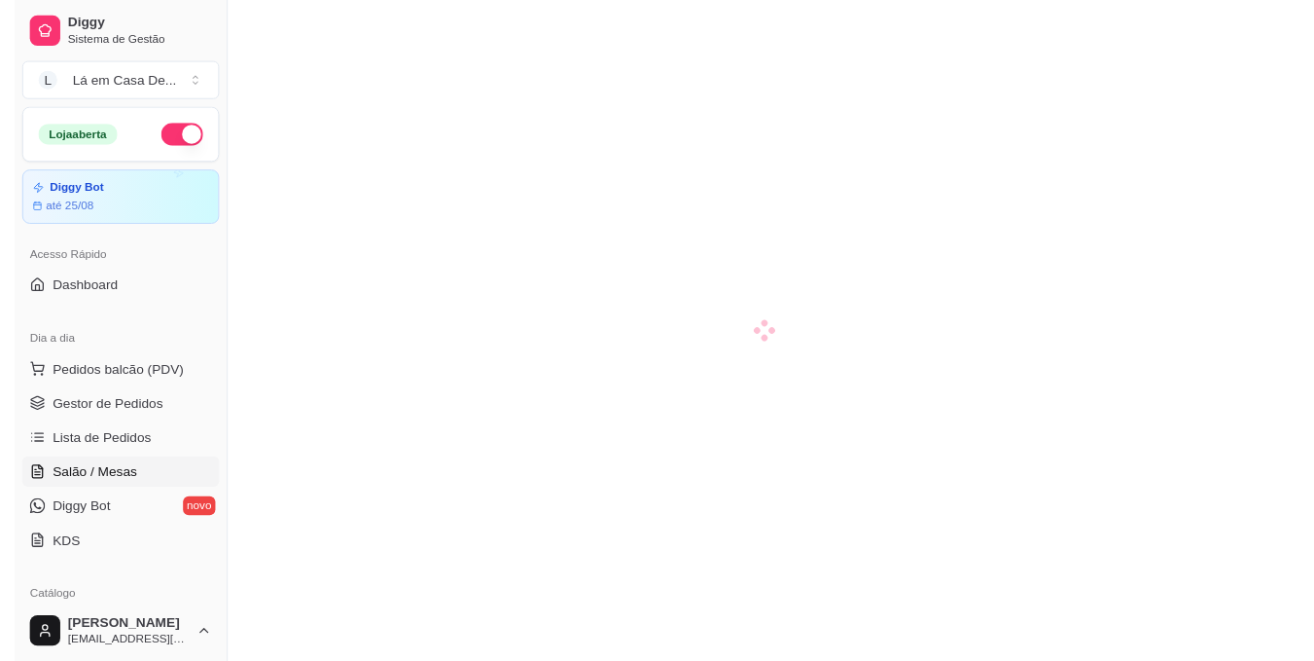
scroll to position [292, 0]
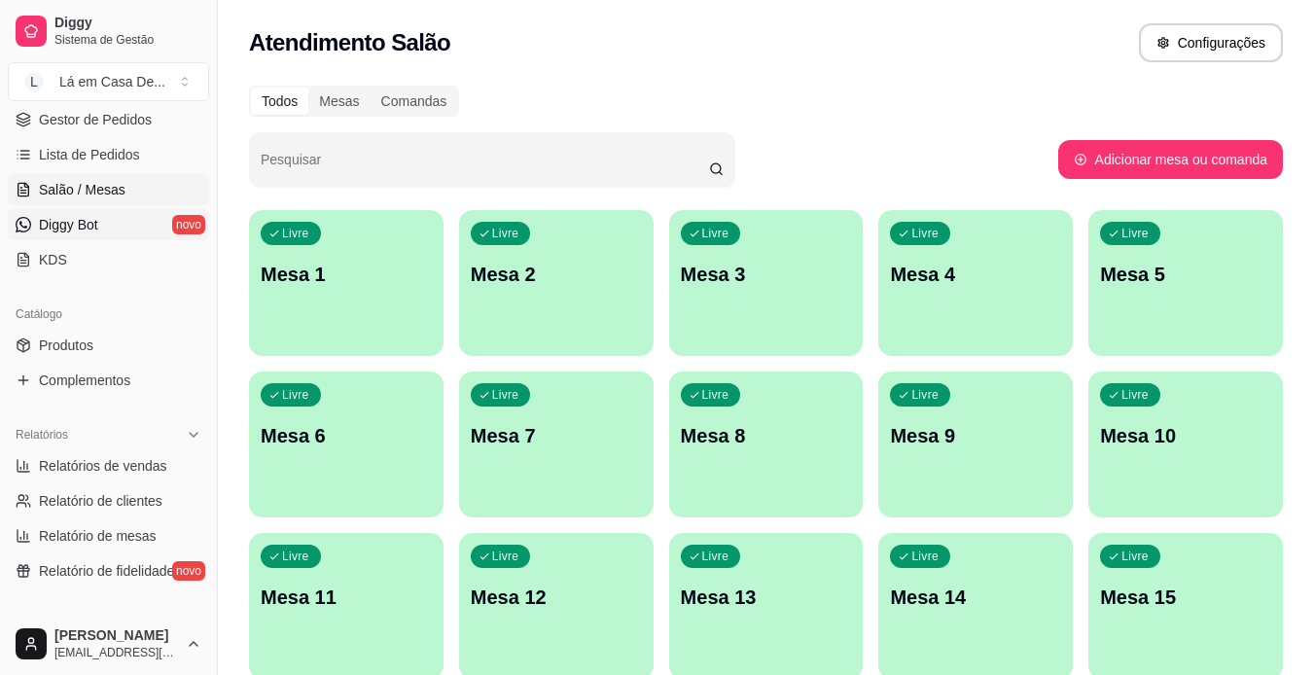
click at [111, 221] on link "Diggy Bot novo" at bounding box center [108, 224] width 201 height 31
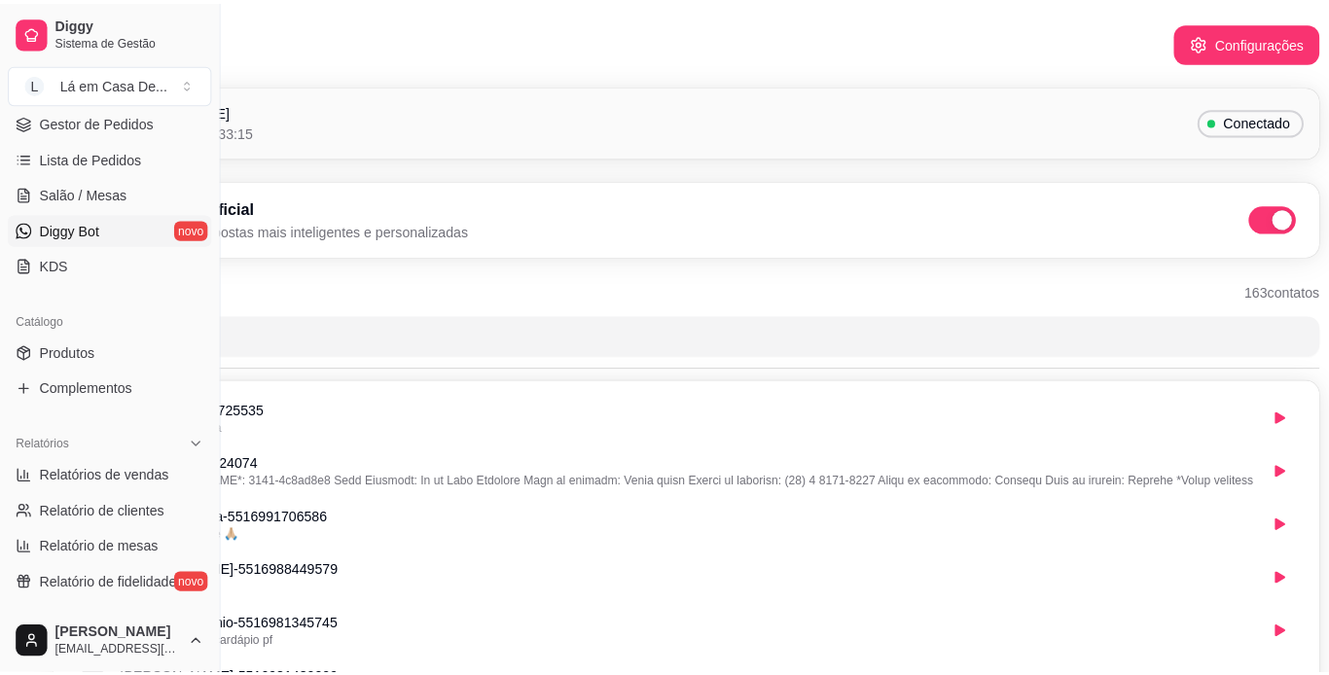
scroll to position [0, 197]
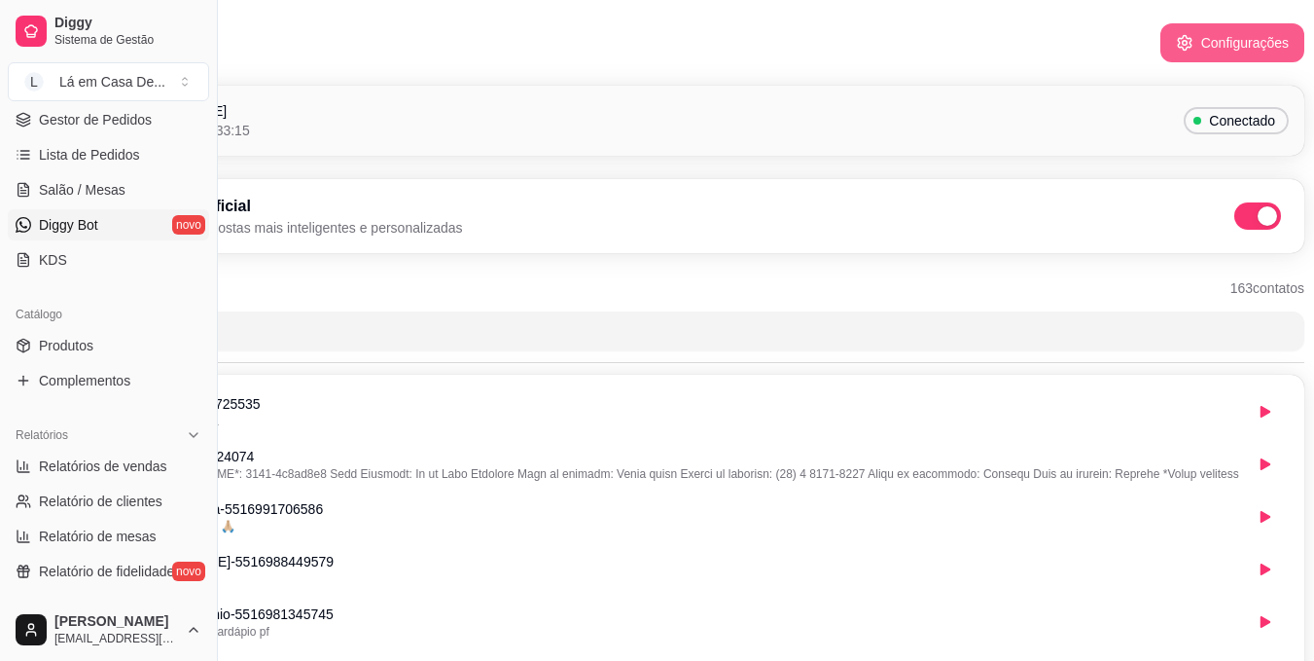
click at [1192, 37] on icon "button" at bounding box center [1185, 43] width 18 height 18
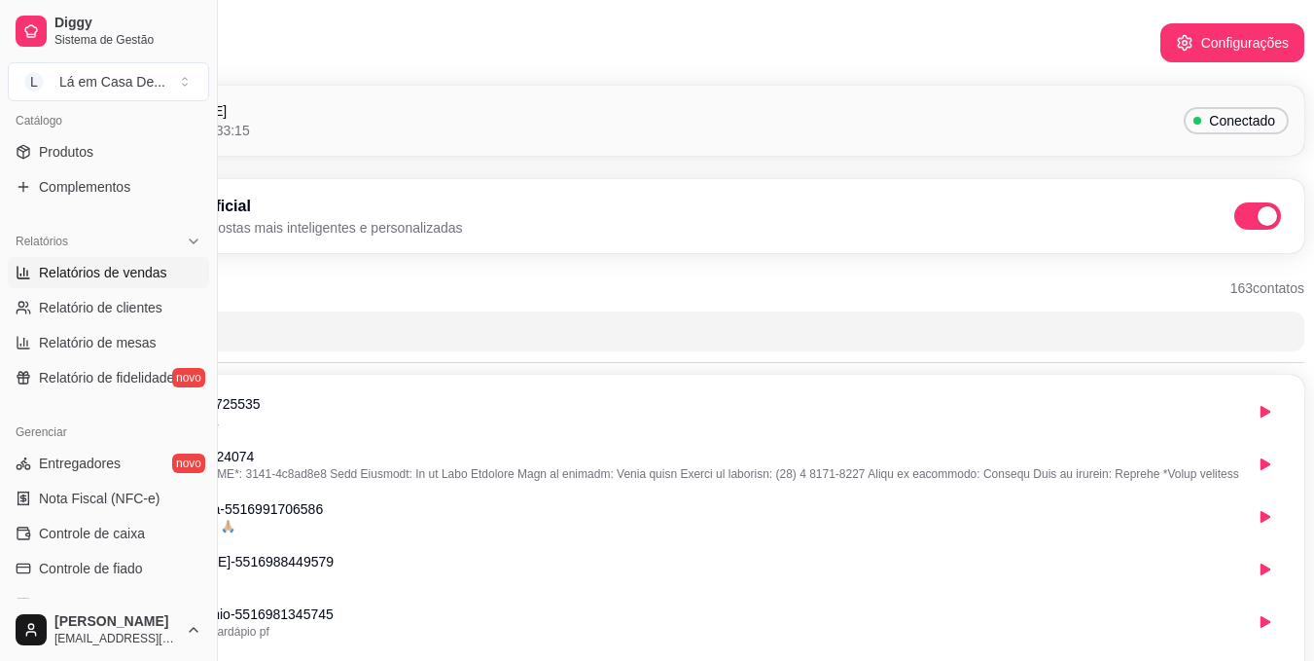
scroll to position [486, 0]
click at [90, 463] on span "Entregadores" at bounding box center [80, 461] width 82 height 19
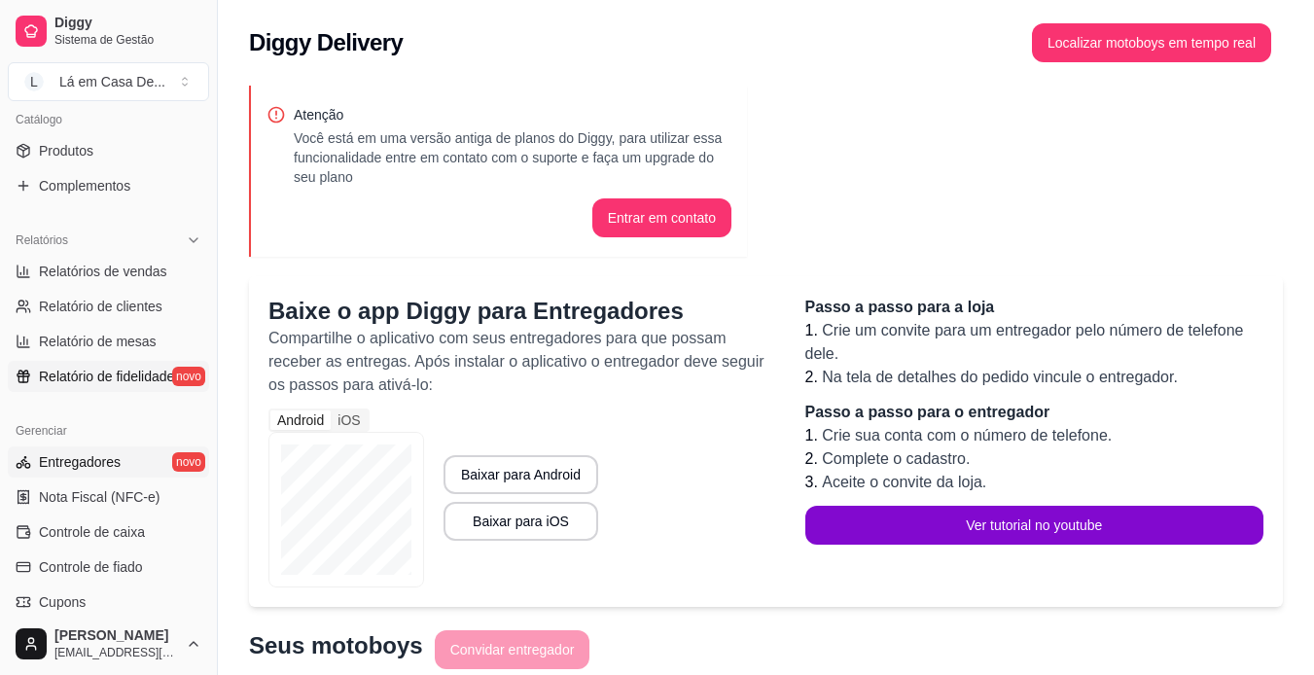
click at [117, 375] on span "Relatório de fidelidade" at bounding box center [106, 376] width 135 height 19
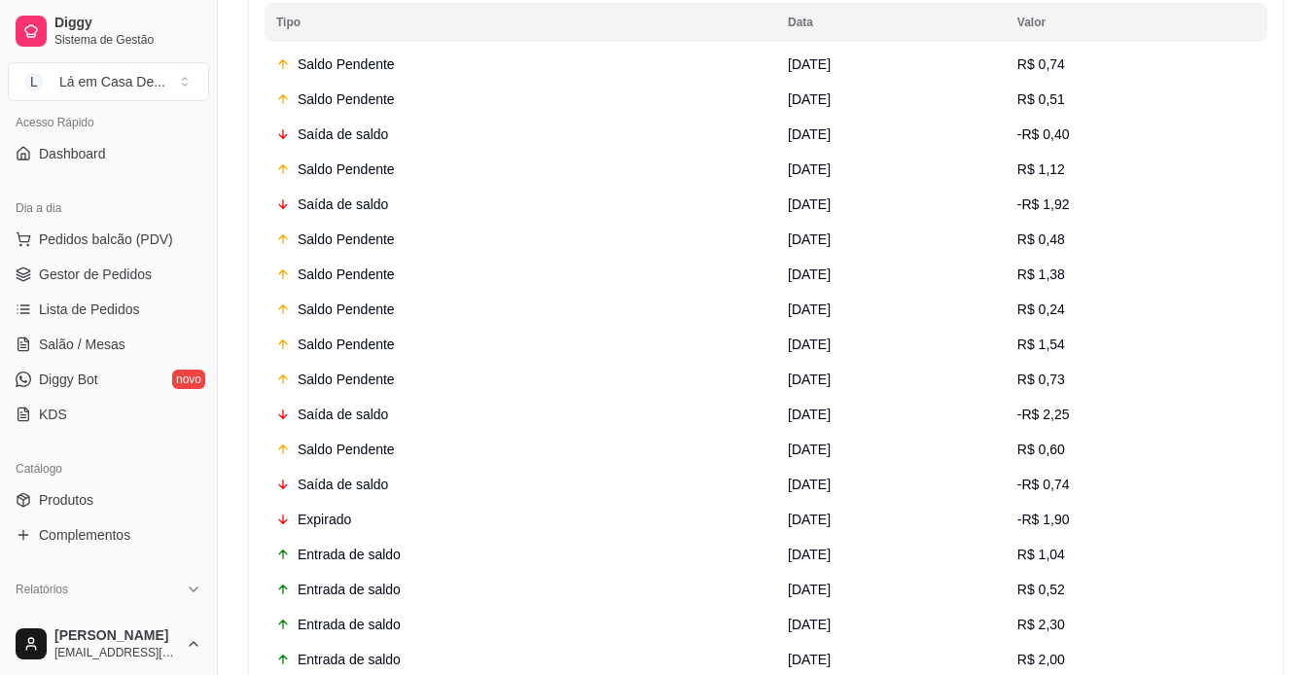
scroll to position [97, 0]
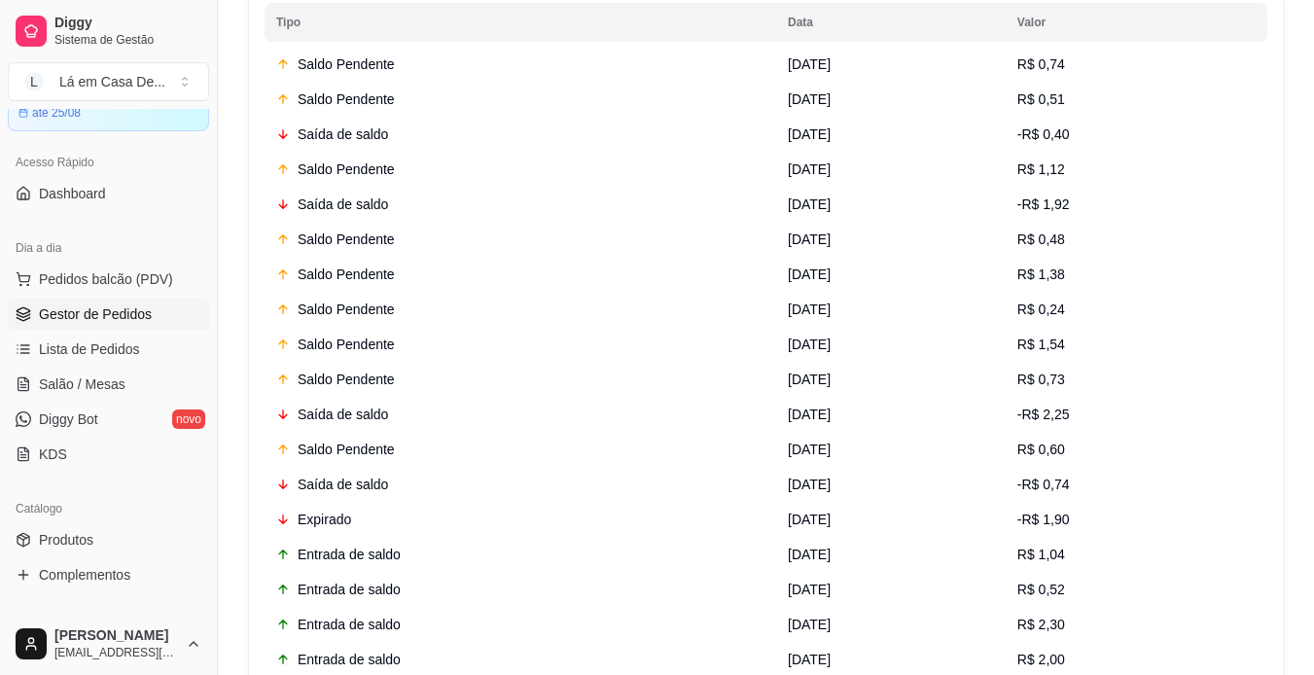
click at [115, 312] on span "Gestor de Pedidos" at bounding box center [95, 314] width 113 height 19
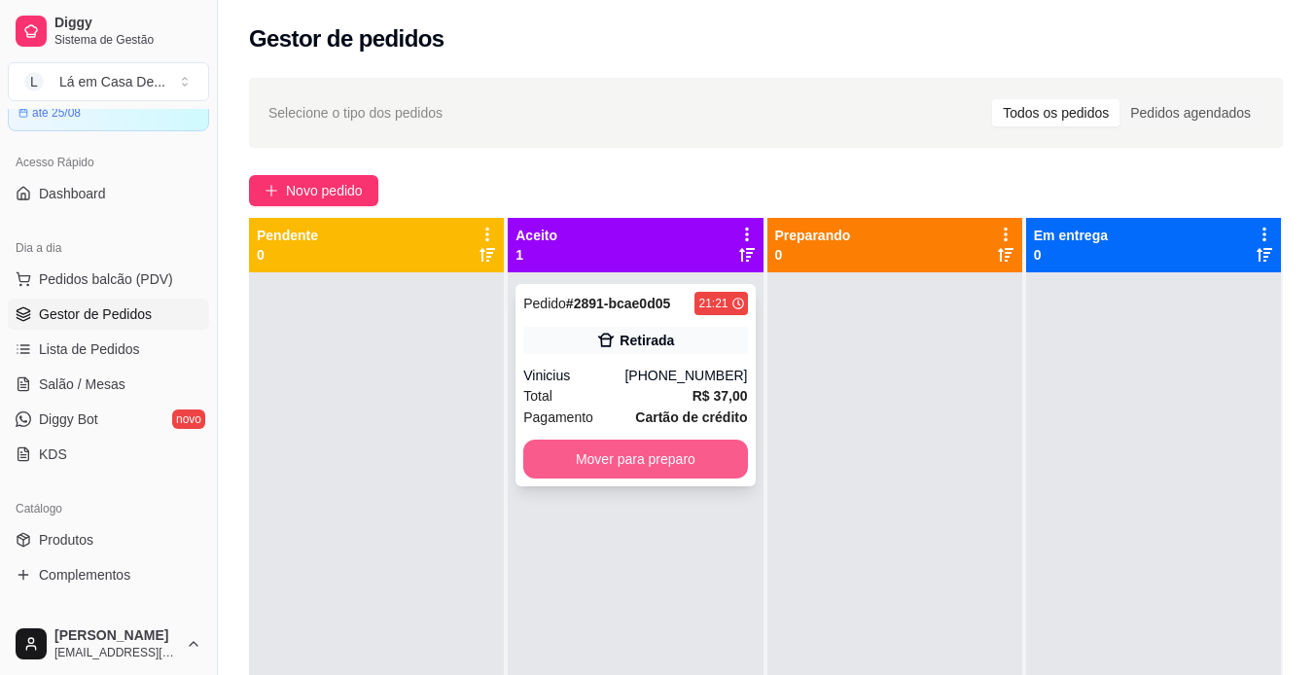
click at [658, 459] on button "Mover para preparo" at bounding box center [635, 459] width 224 height 39
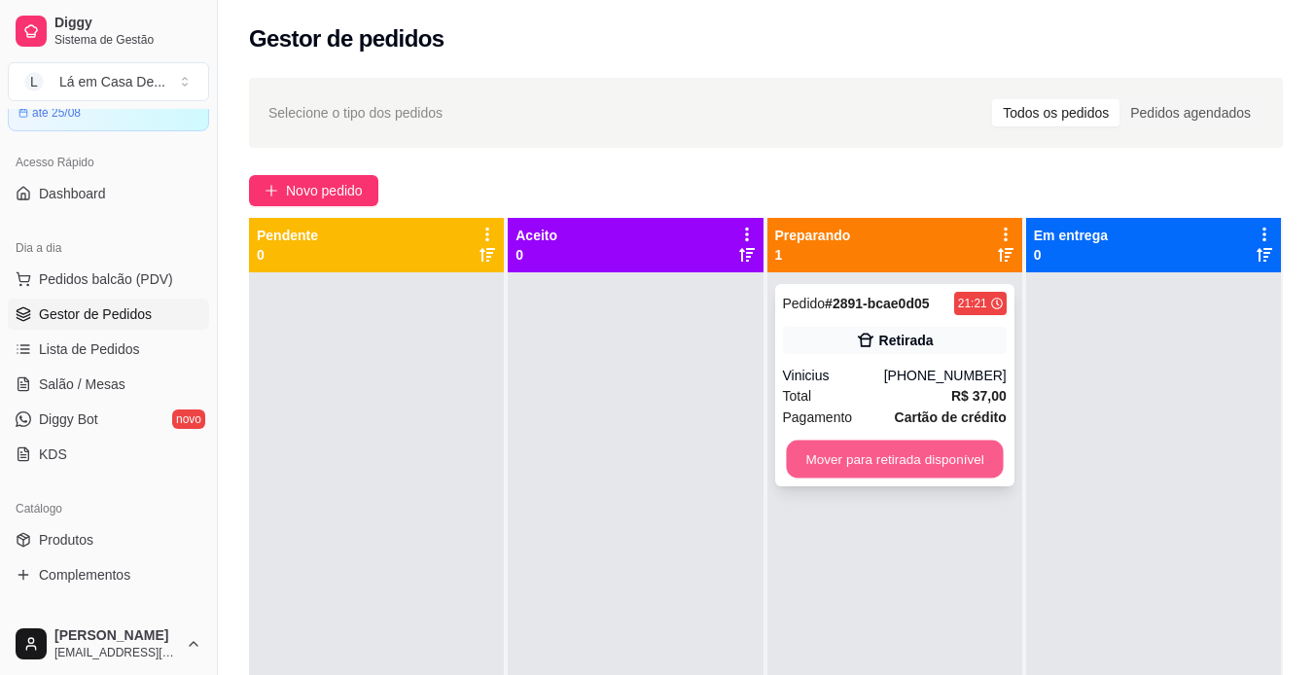
click at [907, 459] on button "Mover para retirada disponível" at bounding box center [894, 460] width 217 height 38
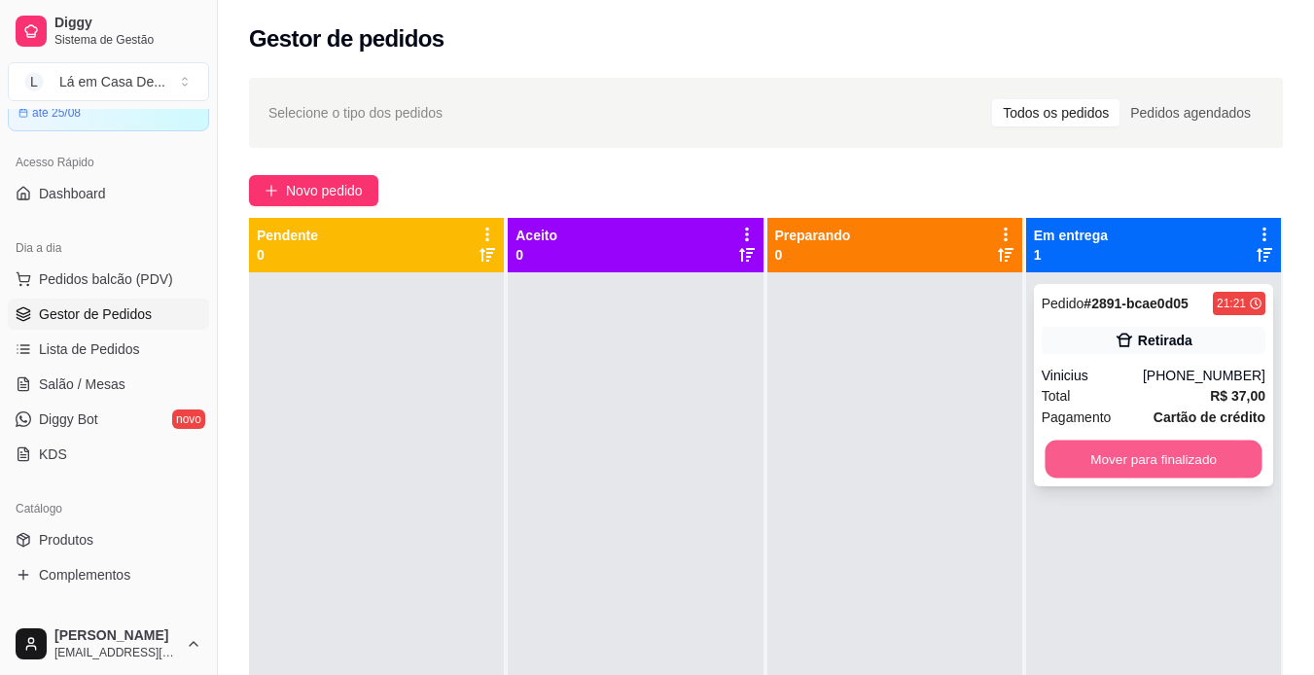
click at [1132, 454] on button "Mover para finalizado" at bounding box center [1153, 460] width 217 height 38
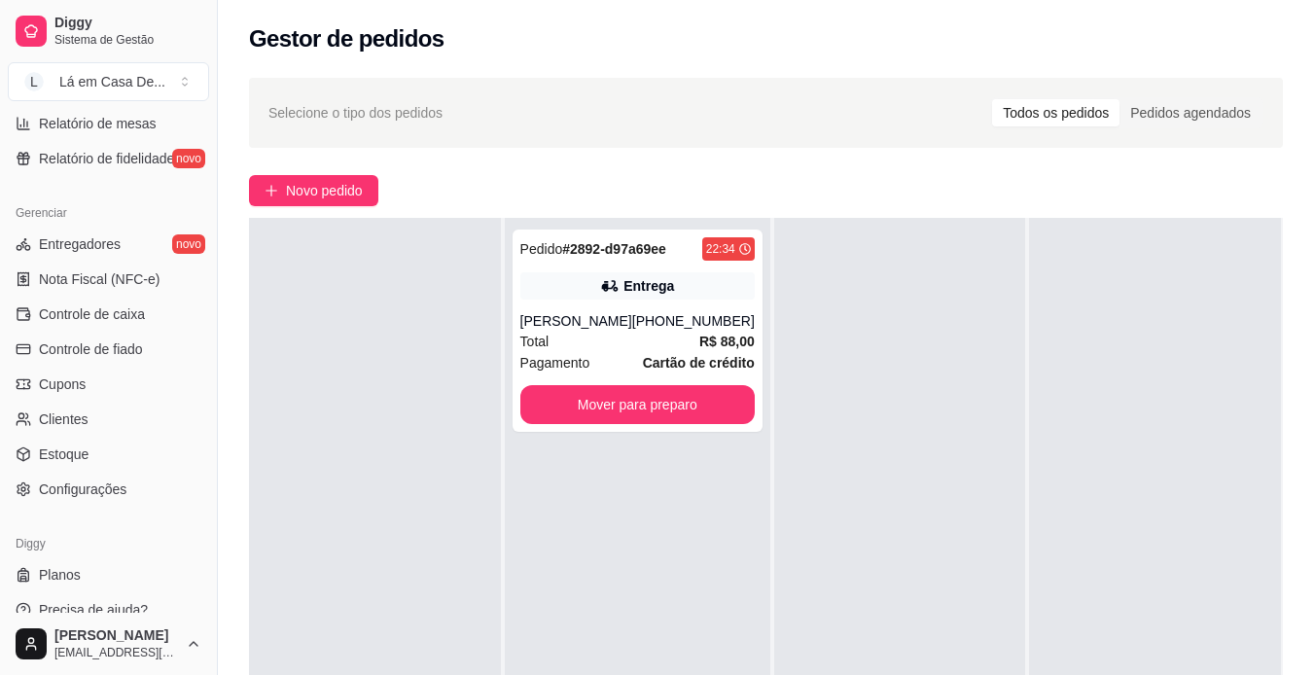
scroll to position [725, 0]
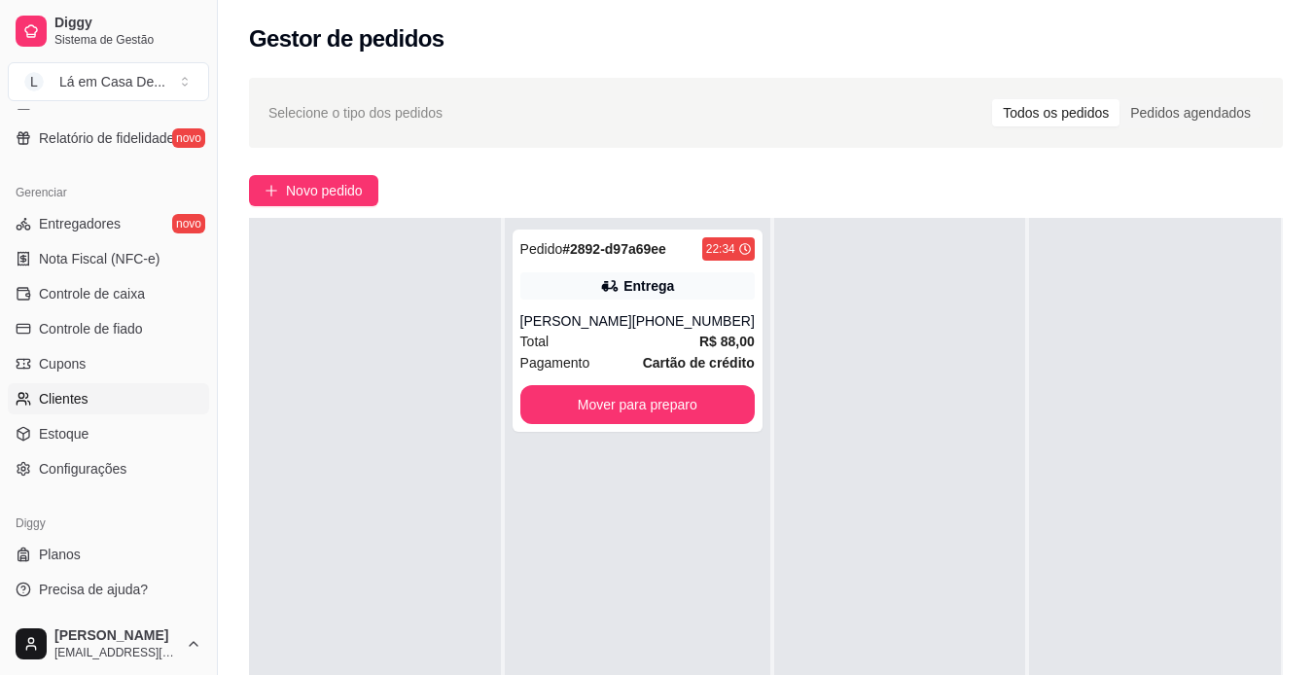
click at [85, 402] on span "Clientes" at bounding box center [64, 398] width 50 height 19
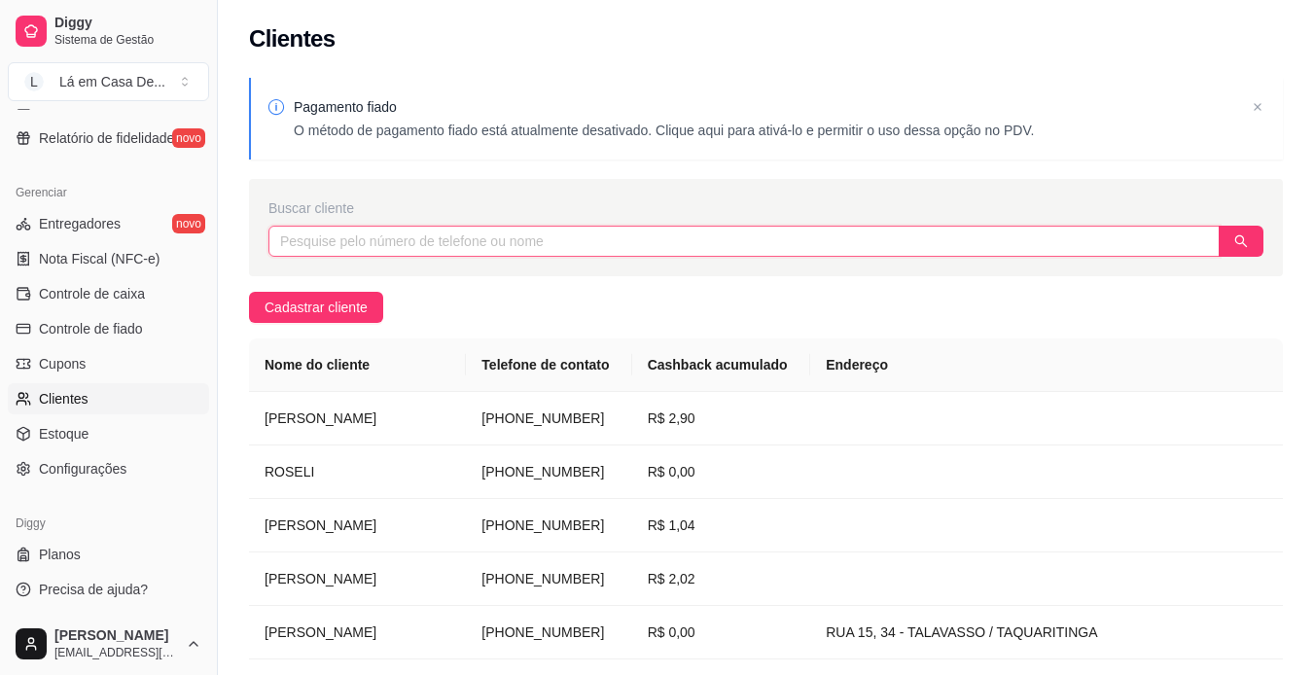
click at [315, 246] on input "text" at bounding box center [744, 241] width 951 height 31
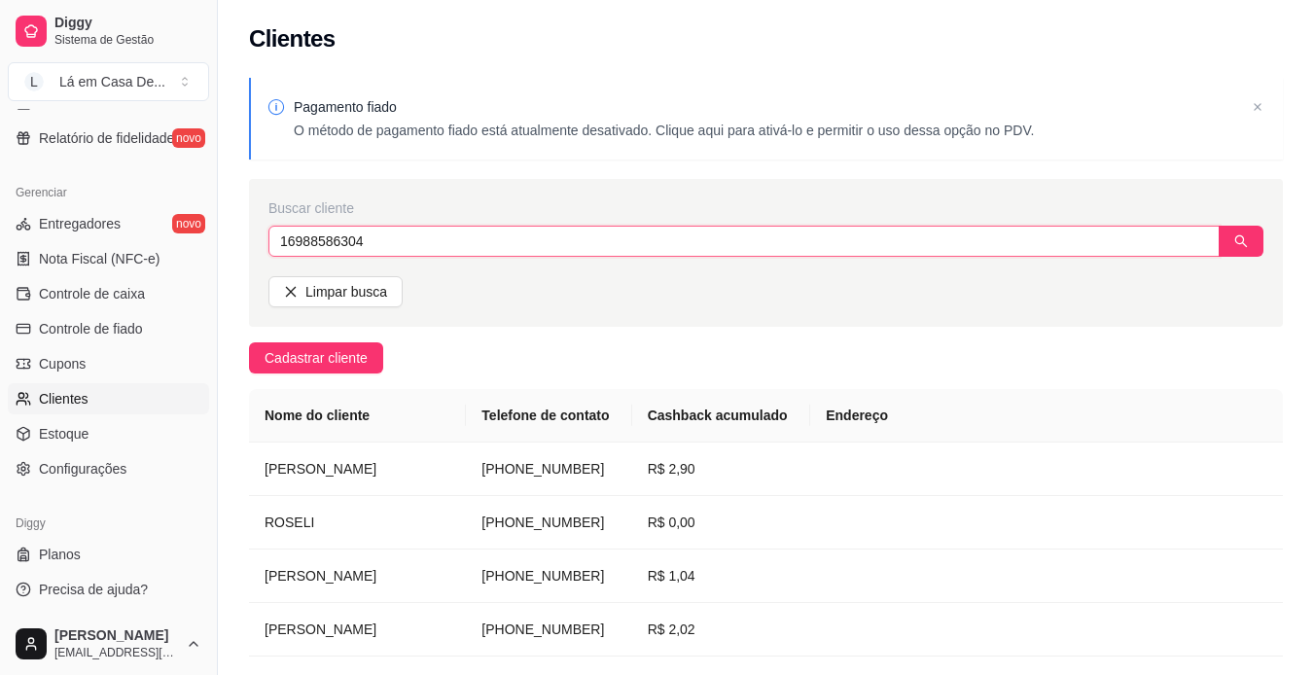
type input "16988586304"
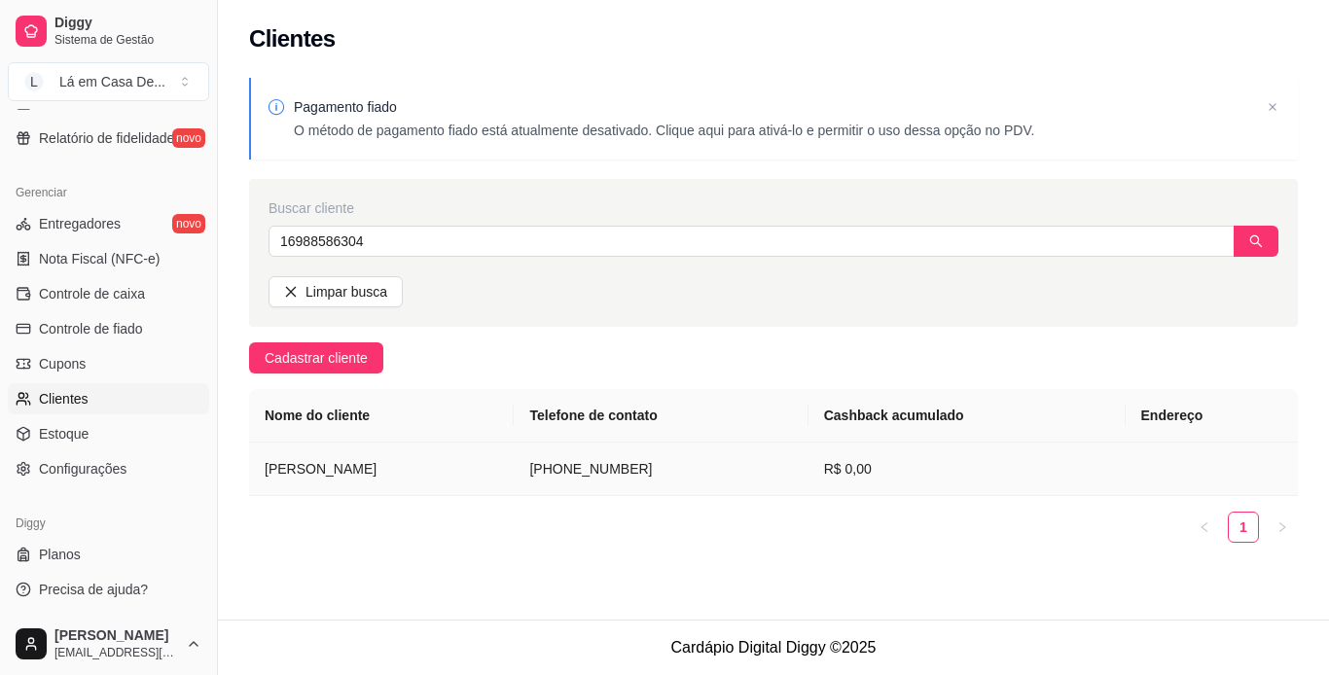
click at [370, 472] on td "[PERSON_NAME]" at bounding box center [381, 470] width 265 height 54
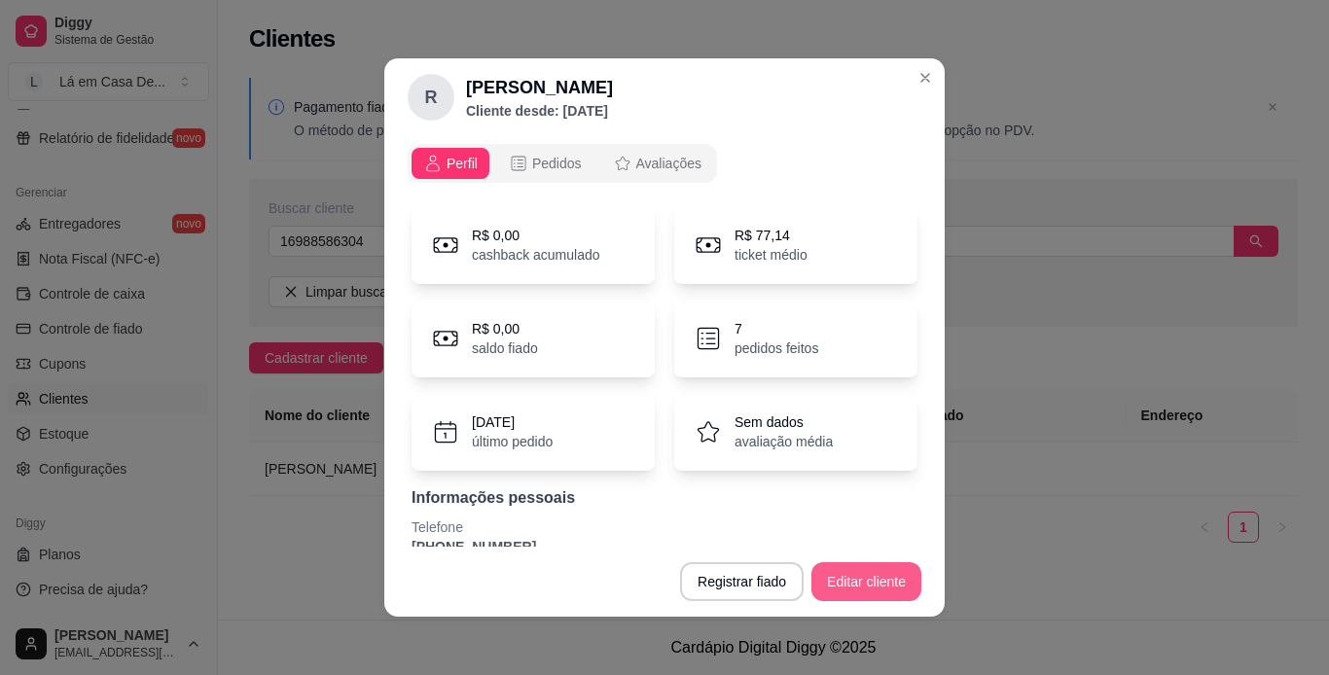
click at [836, 583] on button "Editar cliente" at bounding box center [866, 581] width 110 height 39
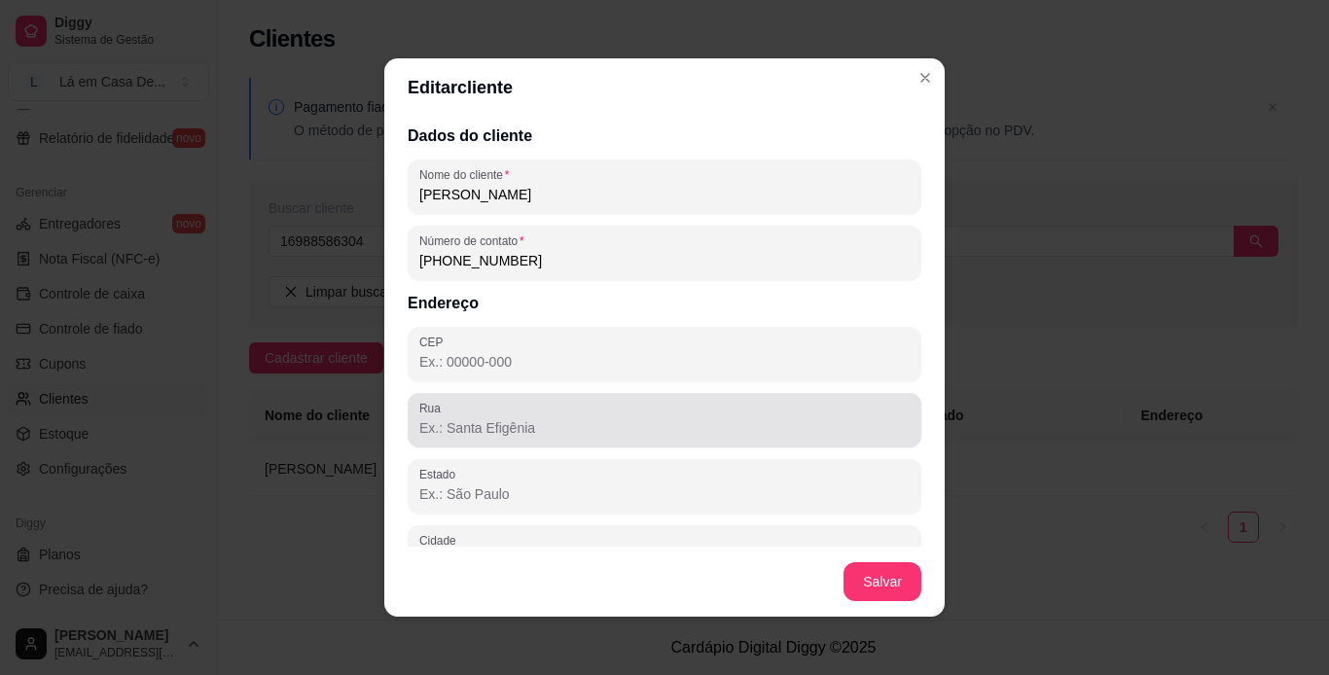
scroll to position [97, 0]
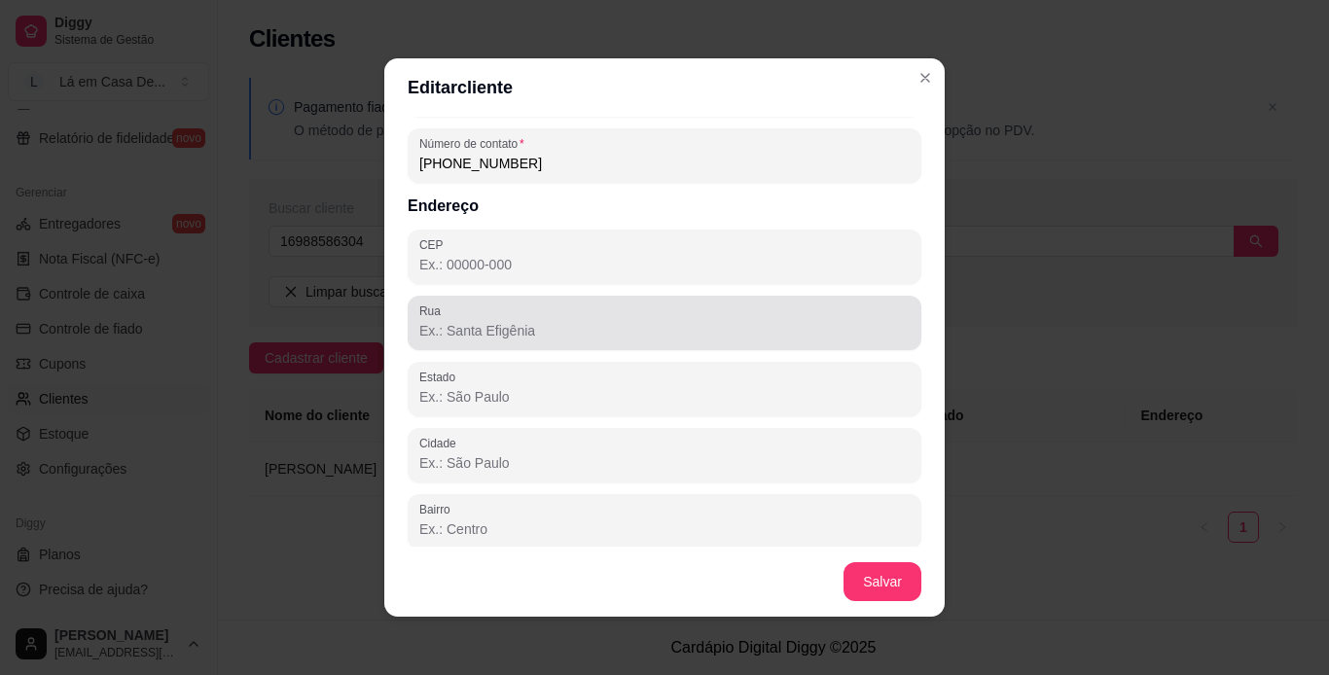
click at [439, 322] on input "Rua" at bounding box center [664, 330] width 490 height 19
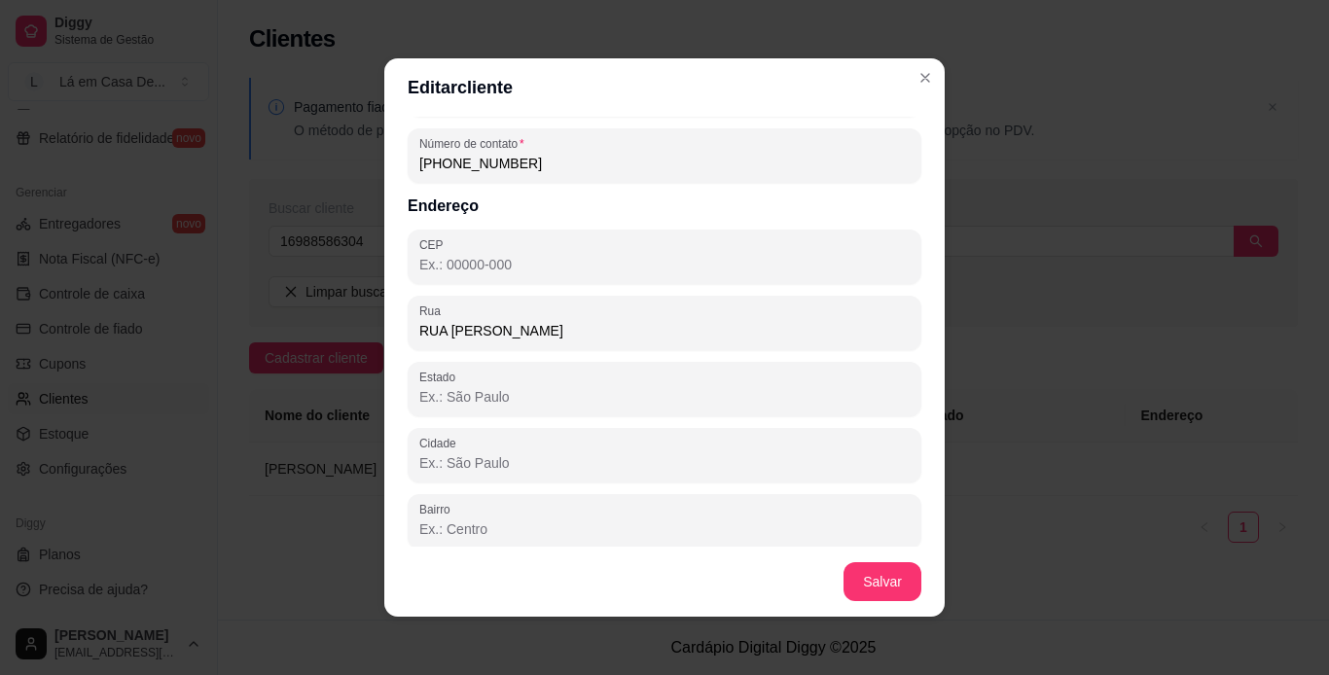
type input "RUA [PERSON_NAME]"
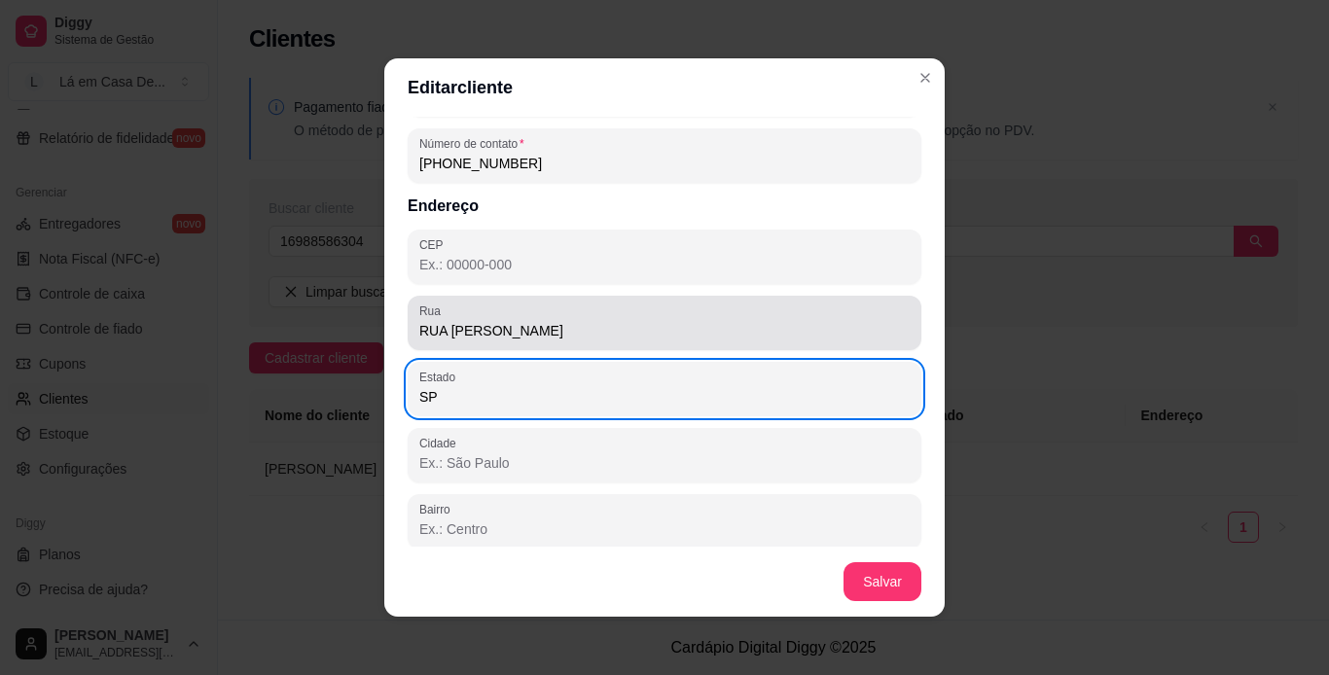
type input "SP"
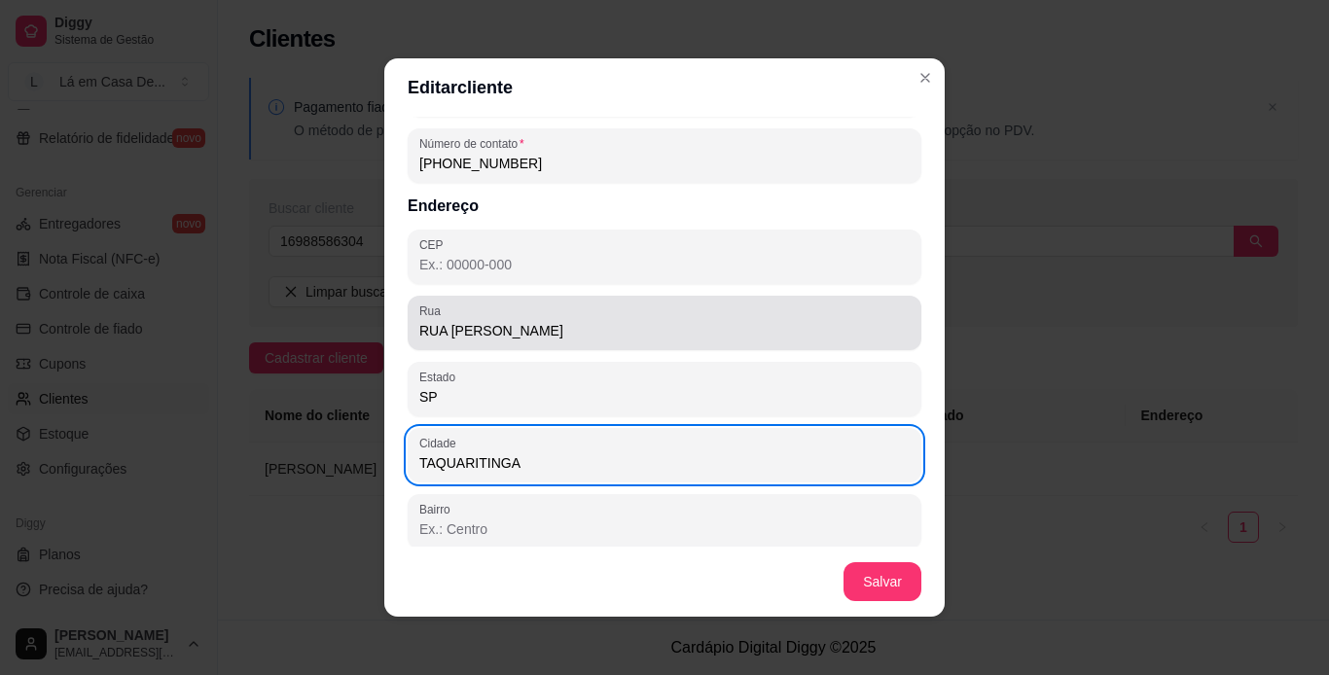
type input "TAQUARITINGA"
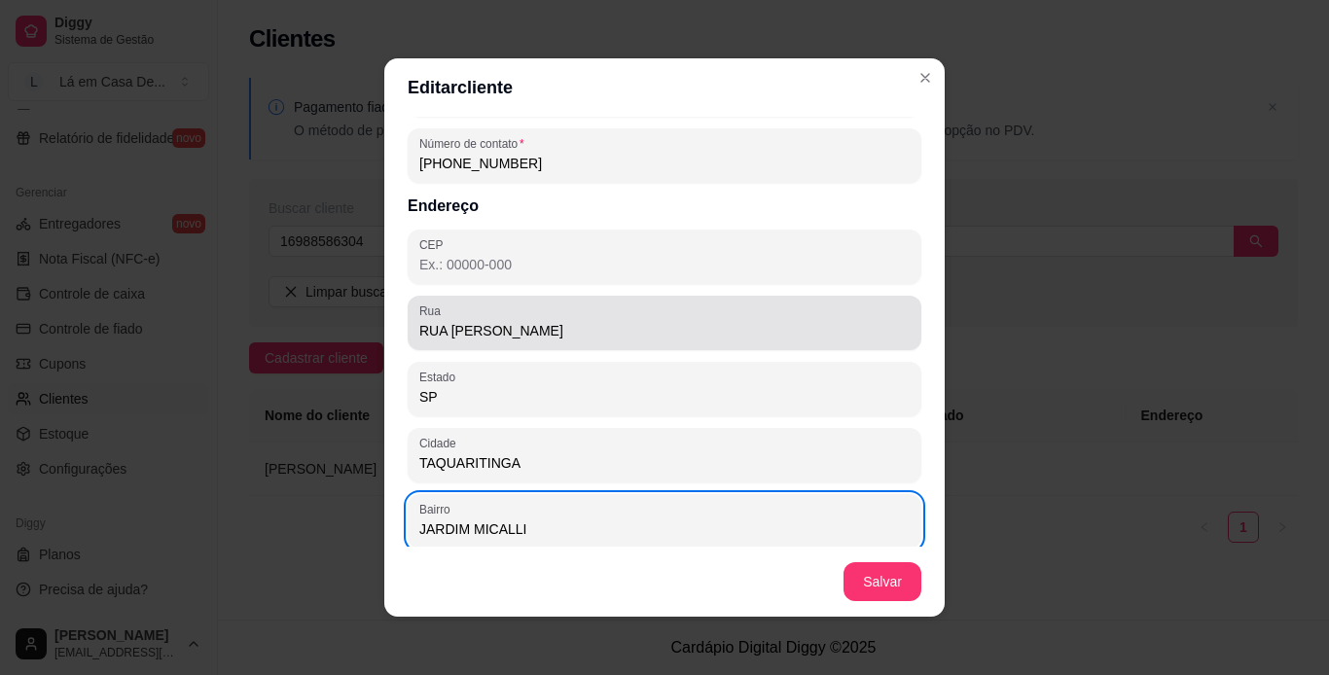
type input "JARDIM MICALLI"
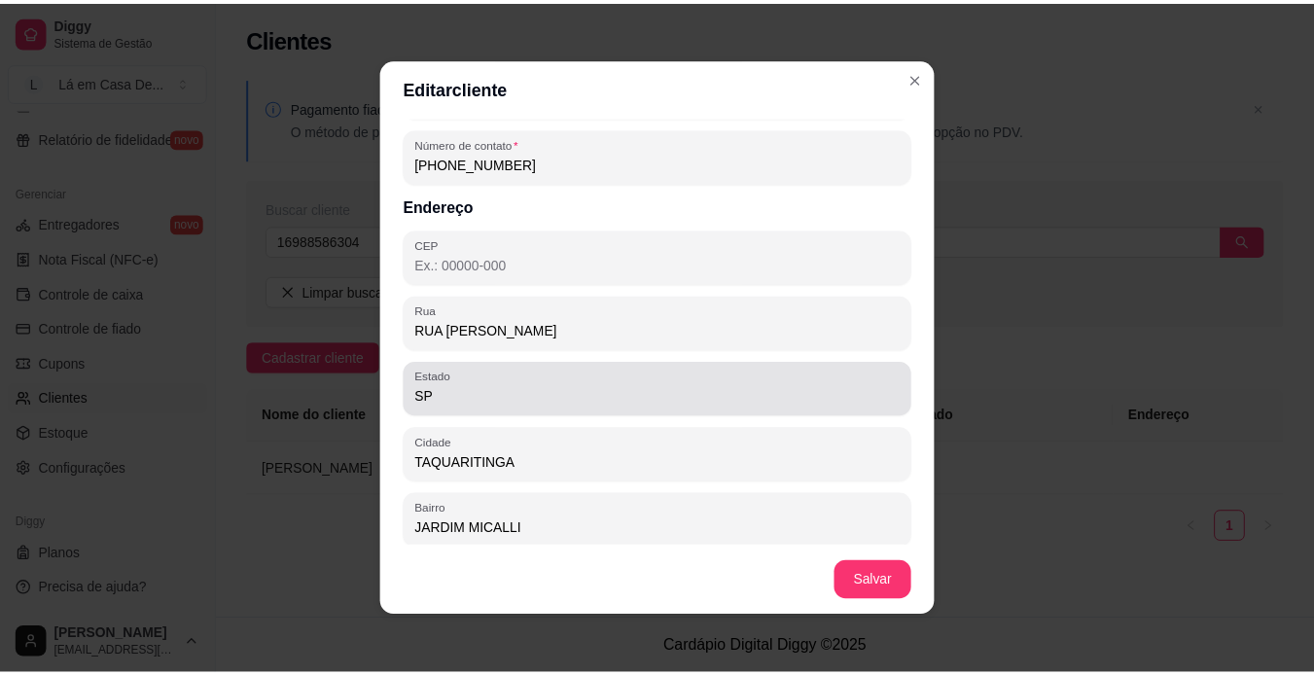
scroll to position [173, 0]
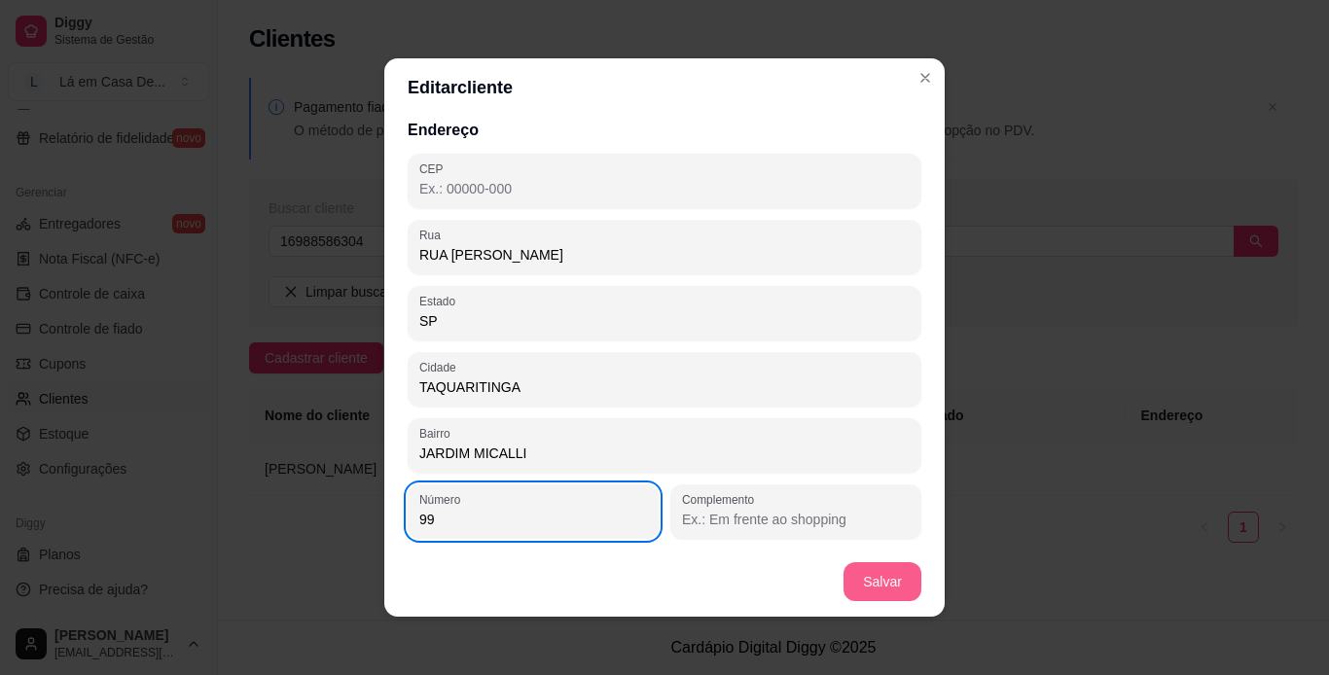
type input "99"
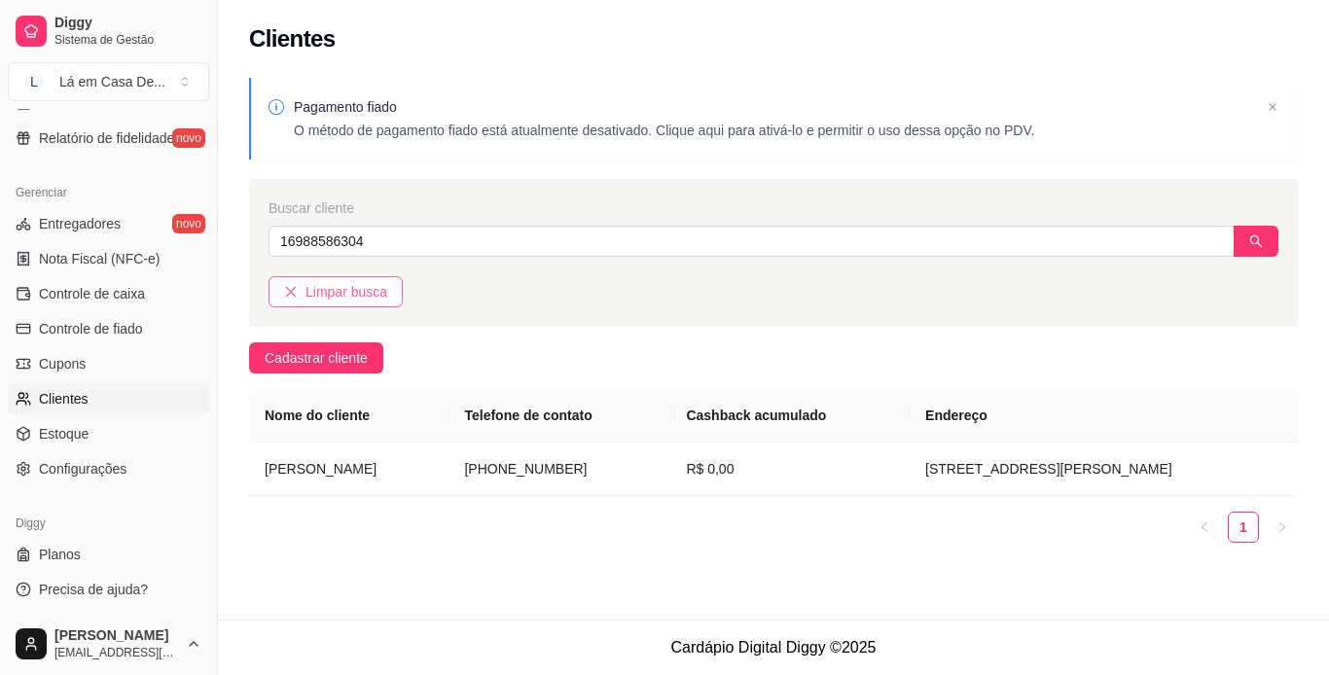
click at [364, 297] on span "Limpar busca" at bounding box center [346, 291] width 82 height 21
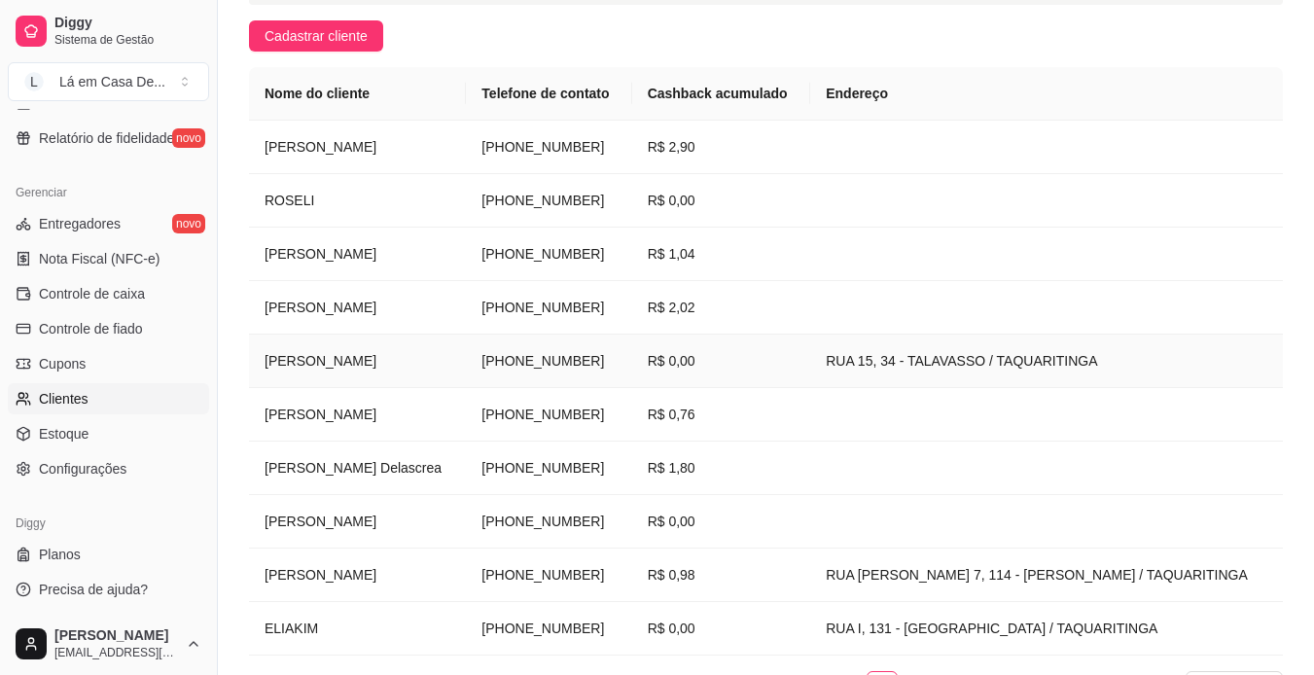
scroll to position [292, 0]
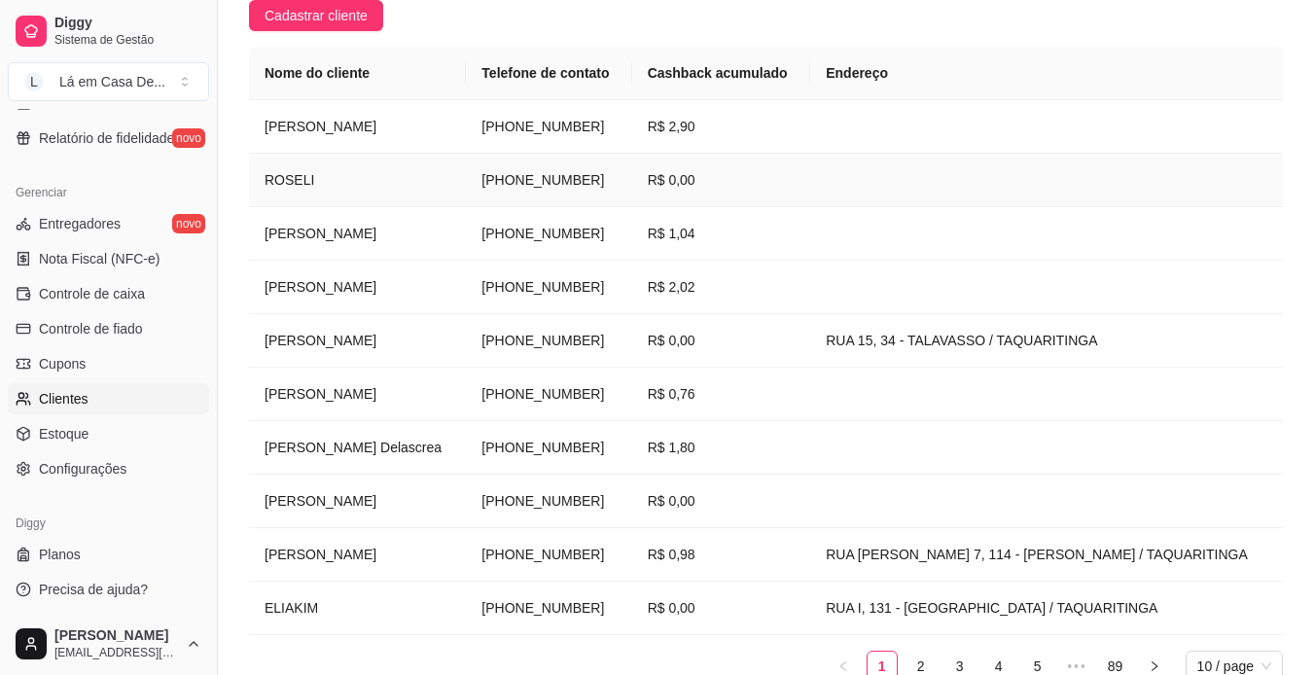
click at [310, 205] on td "ROSELI" at bounding box center [357, 181] width 217 height 54
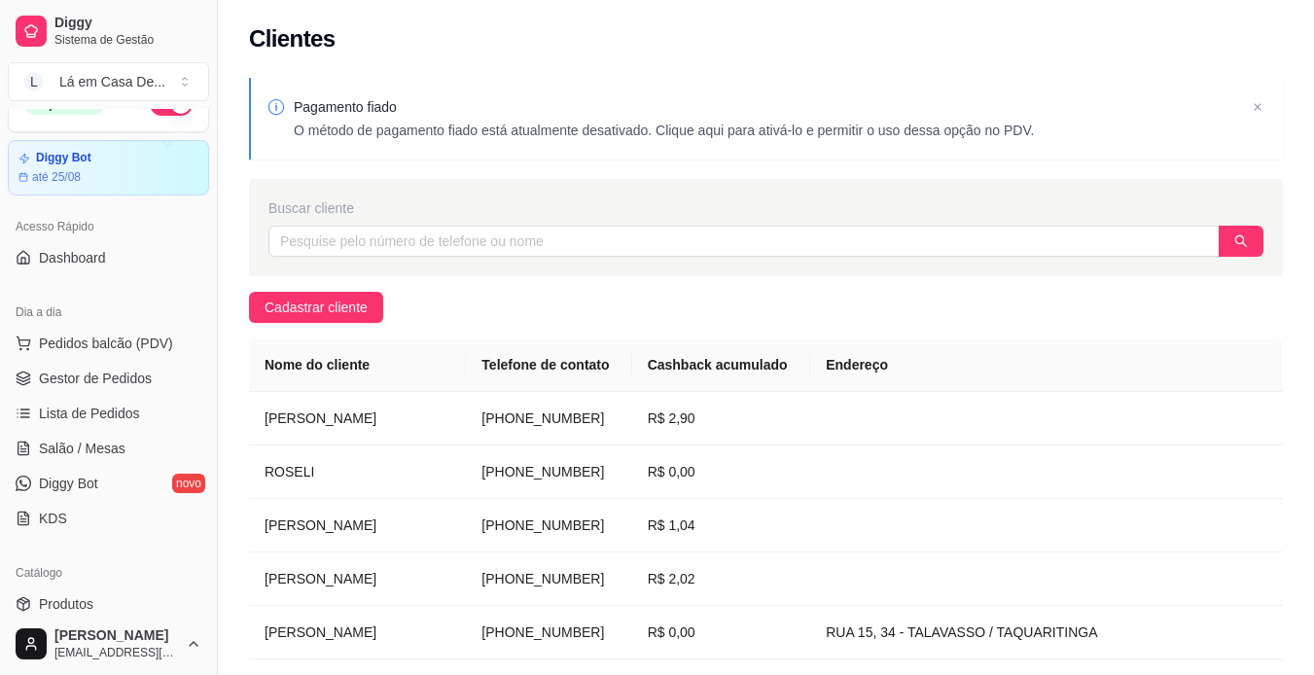
scroll to position [5, 0]
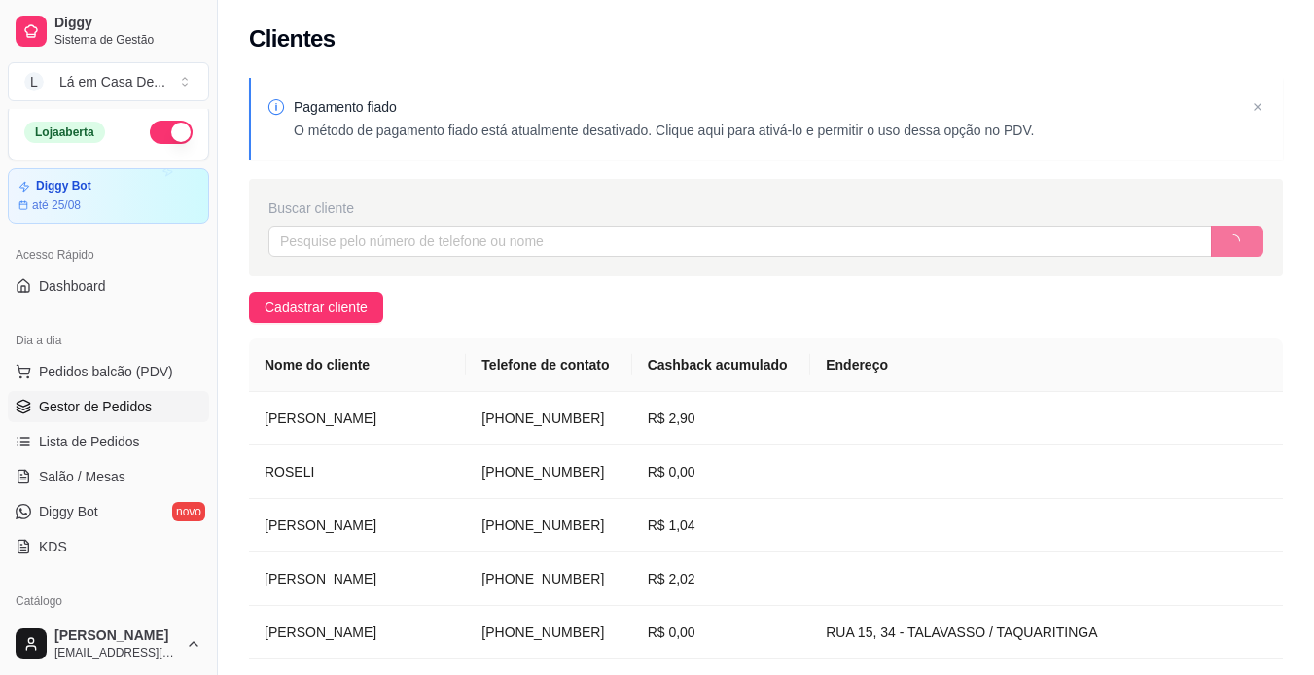
click at [124, 402] on span "Gestor de Pedidos" at bounding box center [95, 406] width 113 height 19
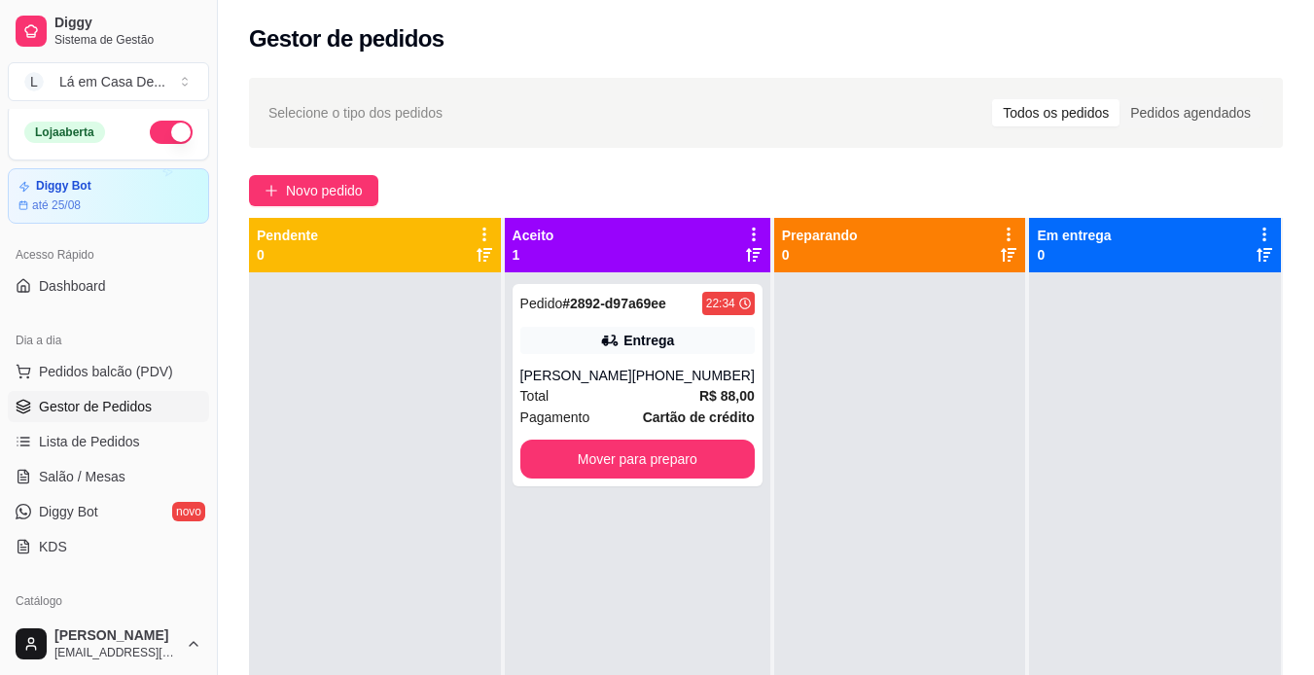
scroll to position [54, 0]
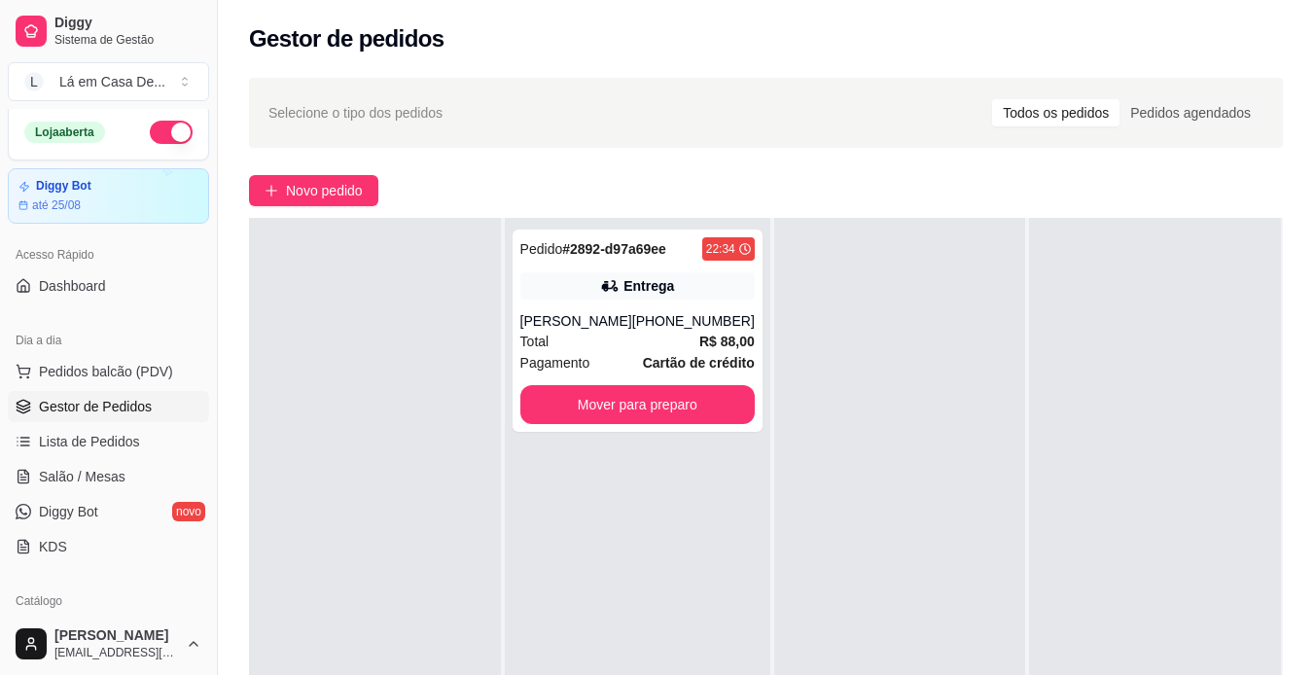
click at [169, 128] on button "button" at bounding box center [171, 132] width 43 height 23
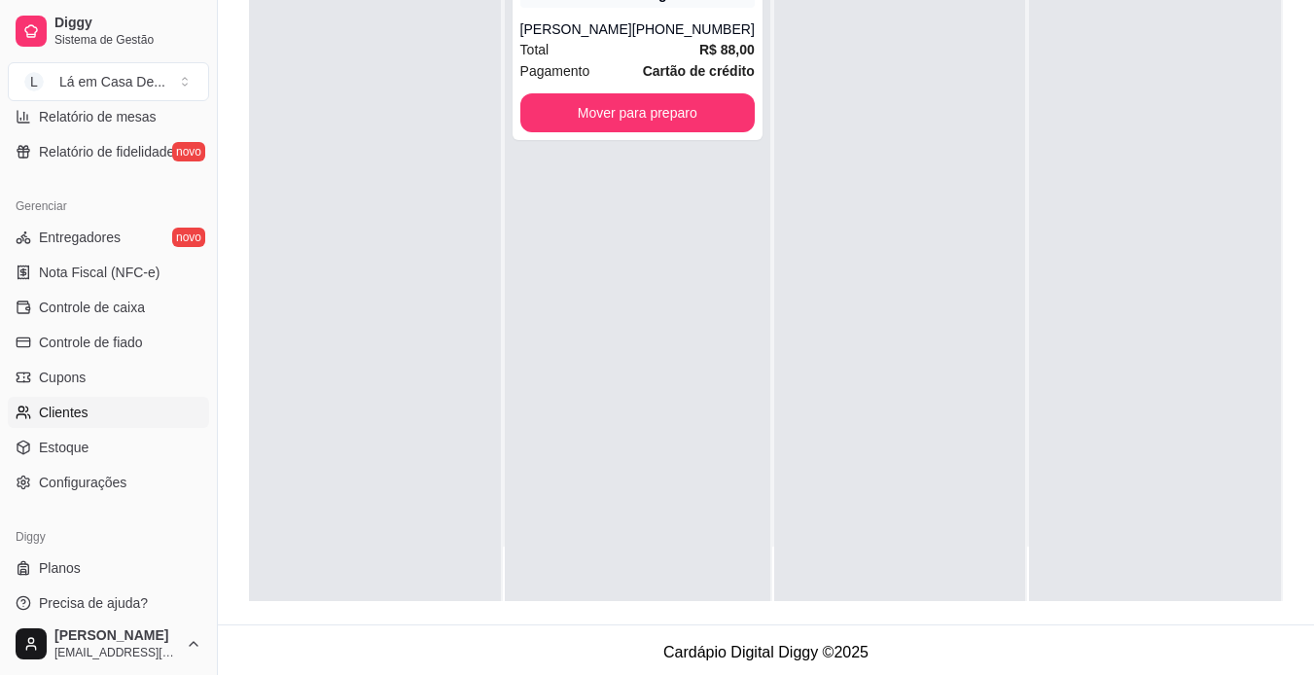
scroll to position [725, 0]
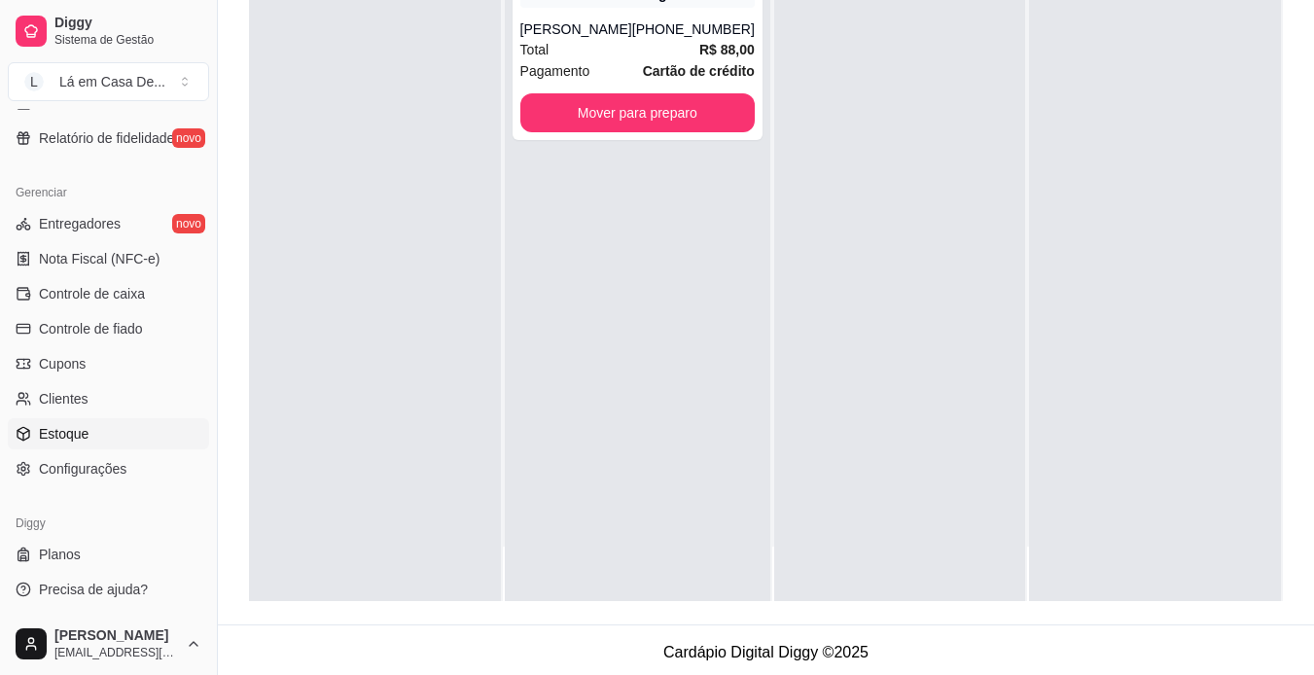
click at [59, 439] on span "Estoque" at bounding box center [64, 433] width 50 height 19
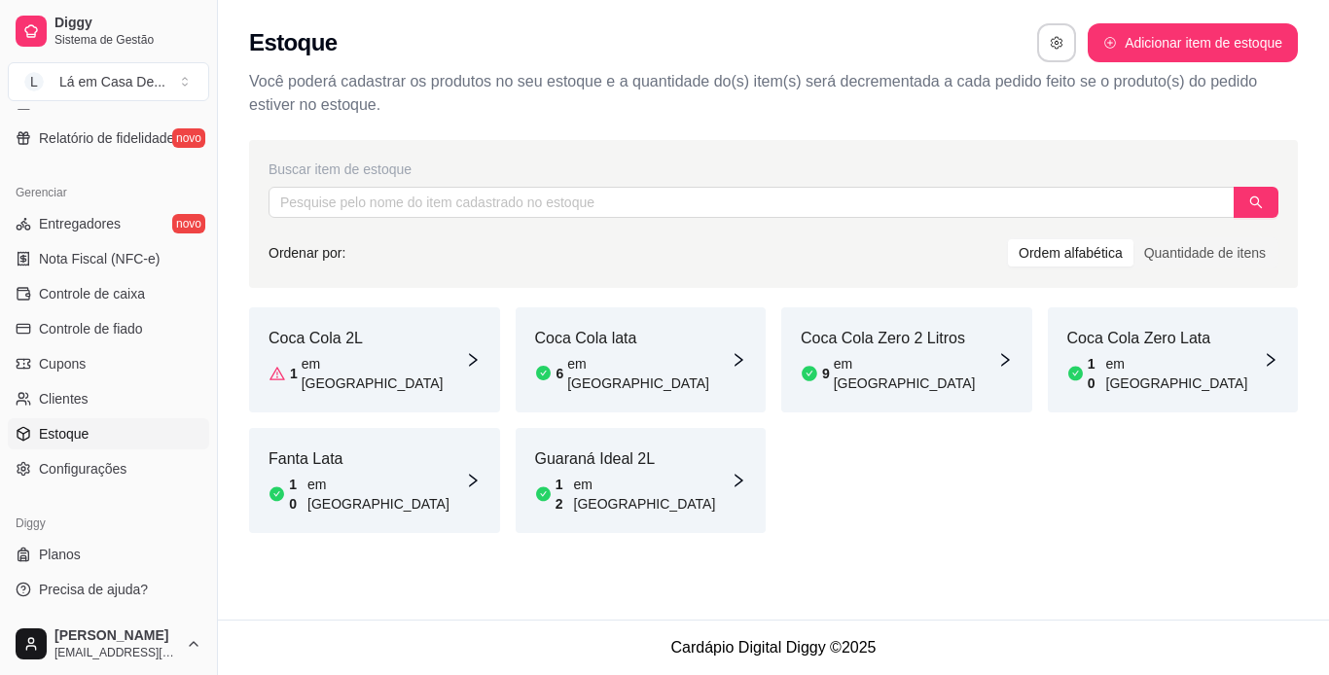
click at [403, 339] on div "Coca Cola 2L 1 em estoque" at bounding box center [374, 359] width 251 height 105
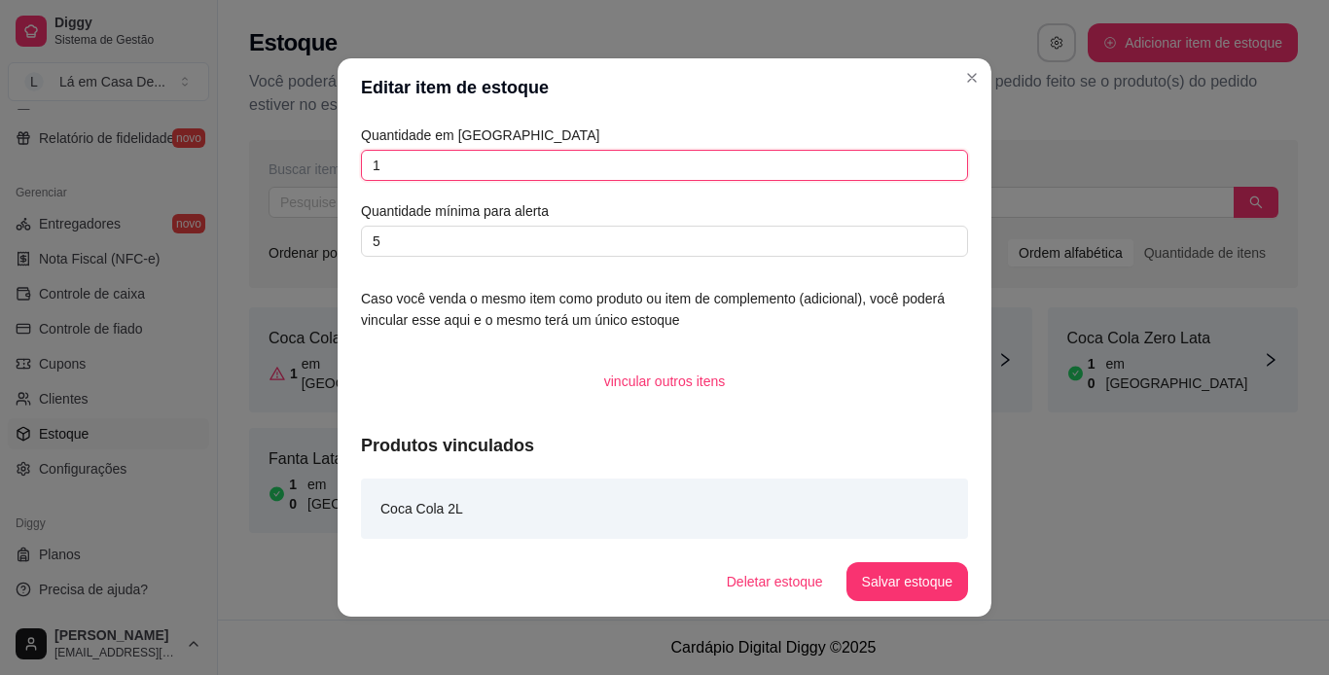
click at [386, 163] on input "1" at bounding box center [664, 165] width 607 height 31
type input "11"
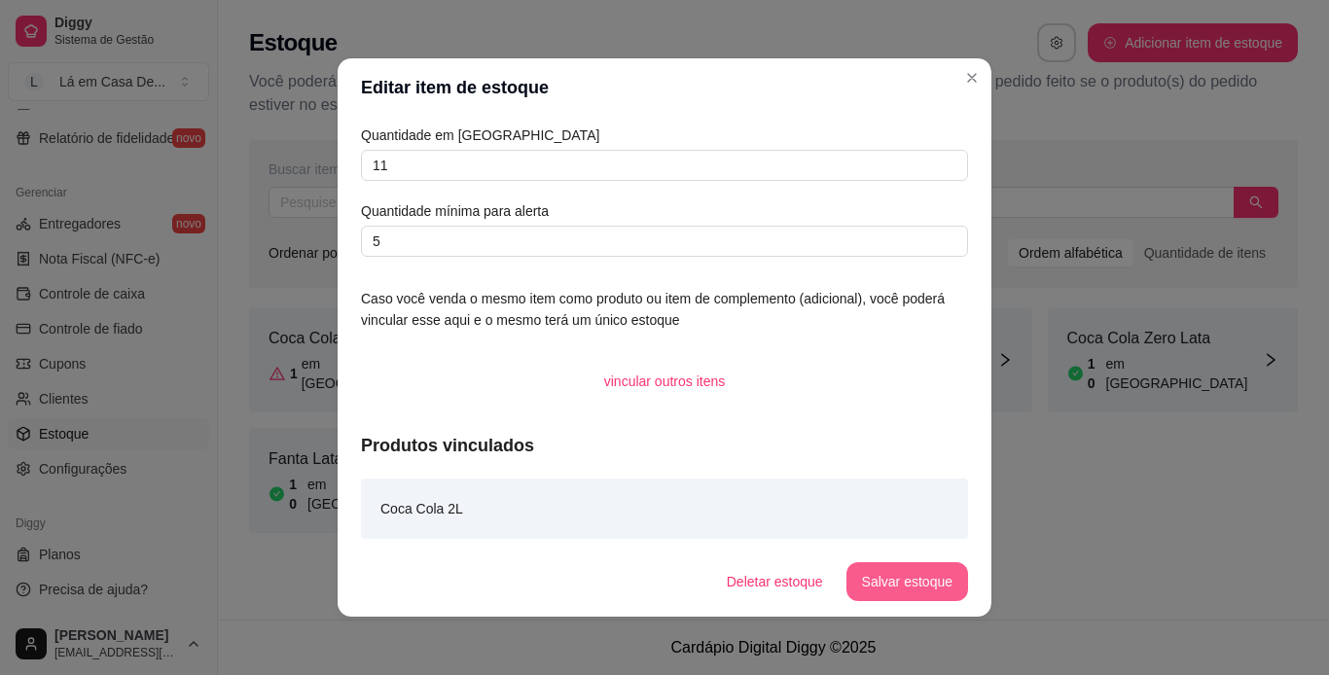
click at [921, 570] on button "Salvar estoque" at bounding box center [907, 581] width 122 height 39
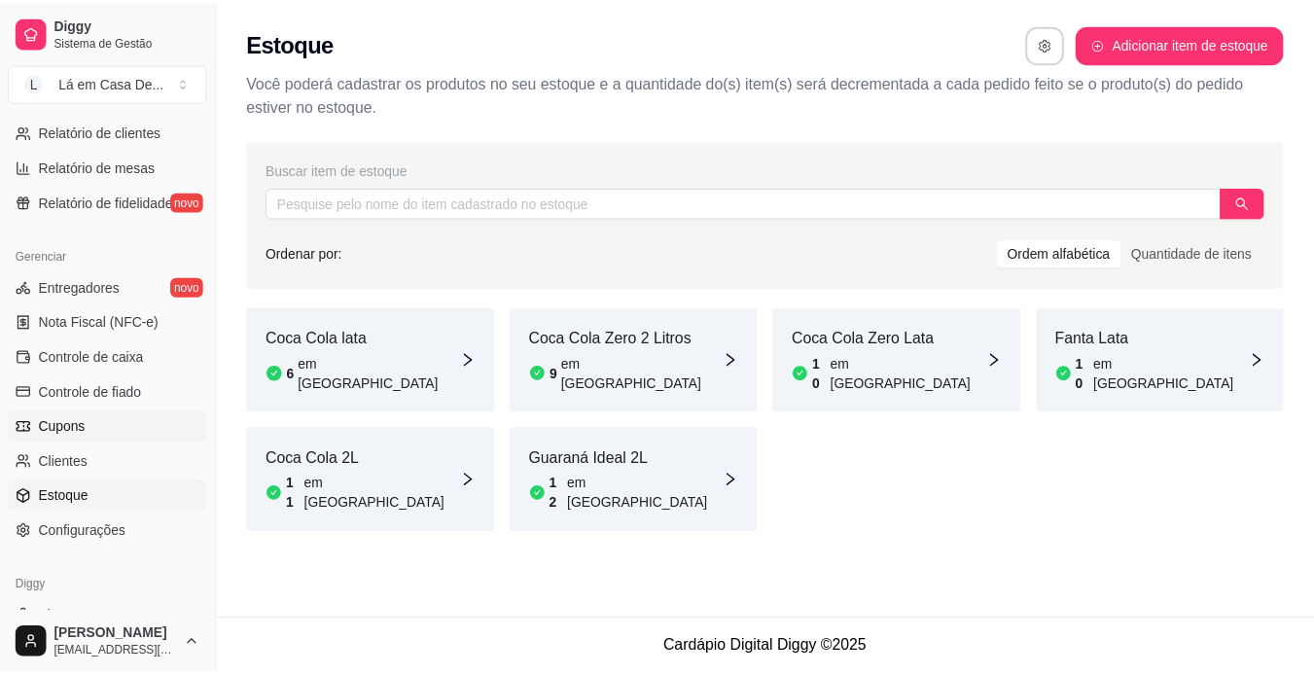
scroll to position [628, 0]
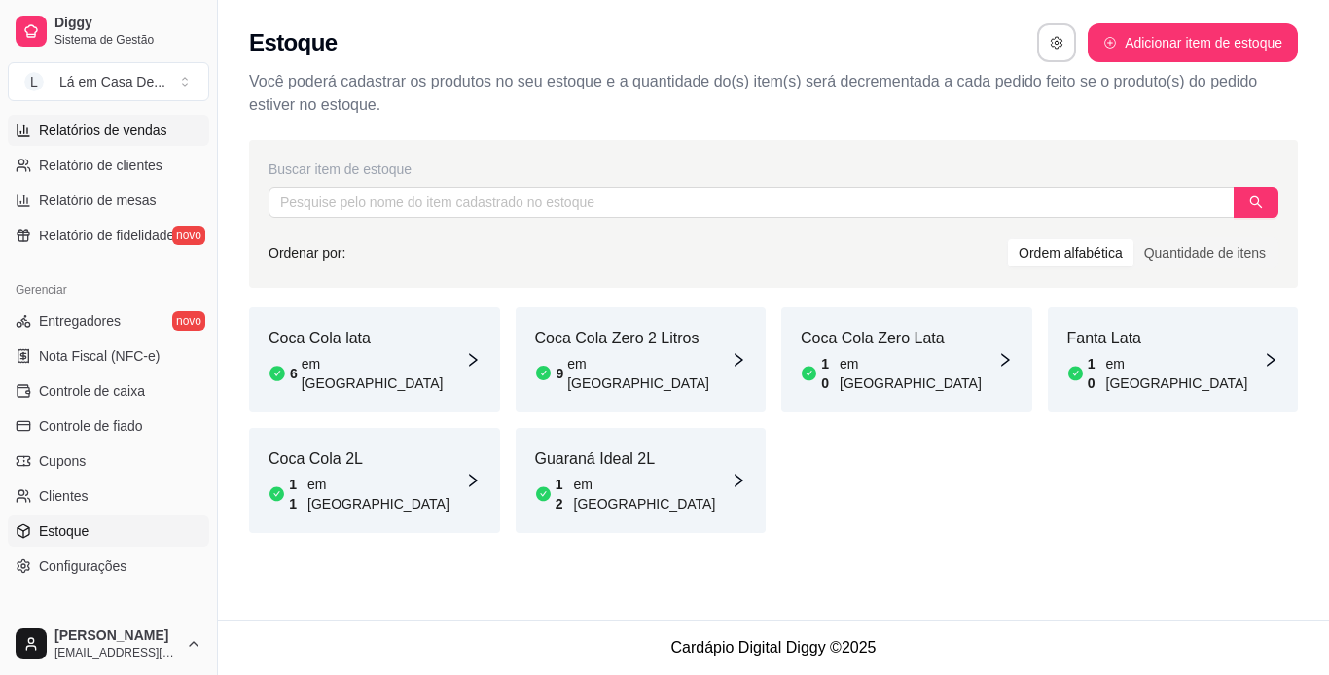
click at [119, 140] on link "Relatórios de vendas" at bounding box center [108, 130] width 201 height 31
select select "ALL"
select select "0"
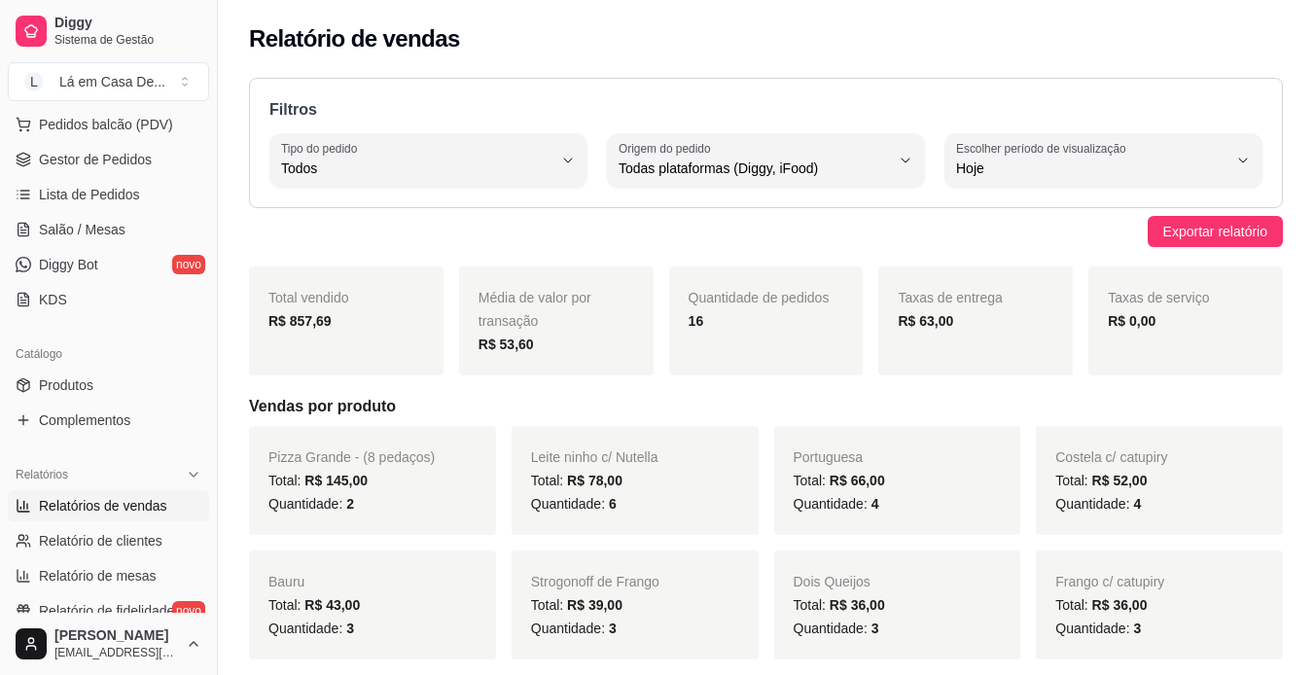
scroll to position [238, 0]
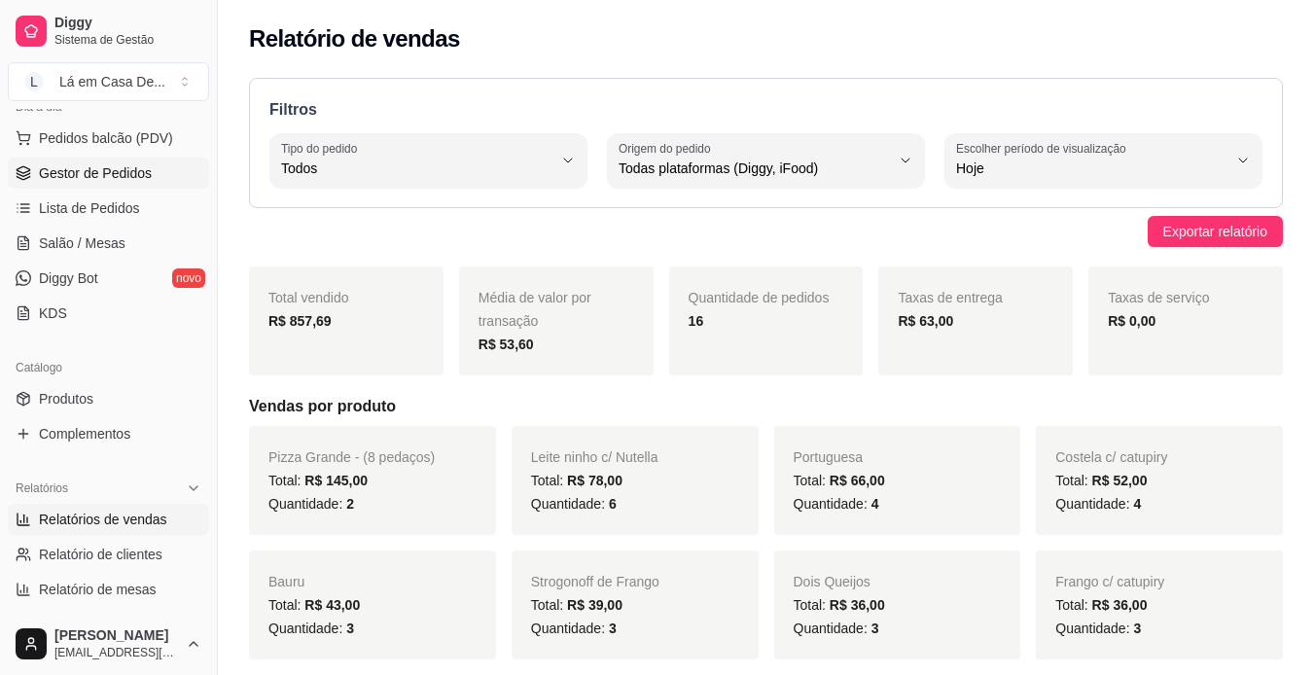
click at [102, 175] on span "Gestor de Pedidos" at bounding box center [95, 172] width 113 height 19
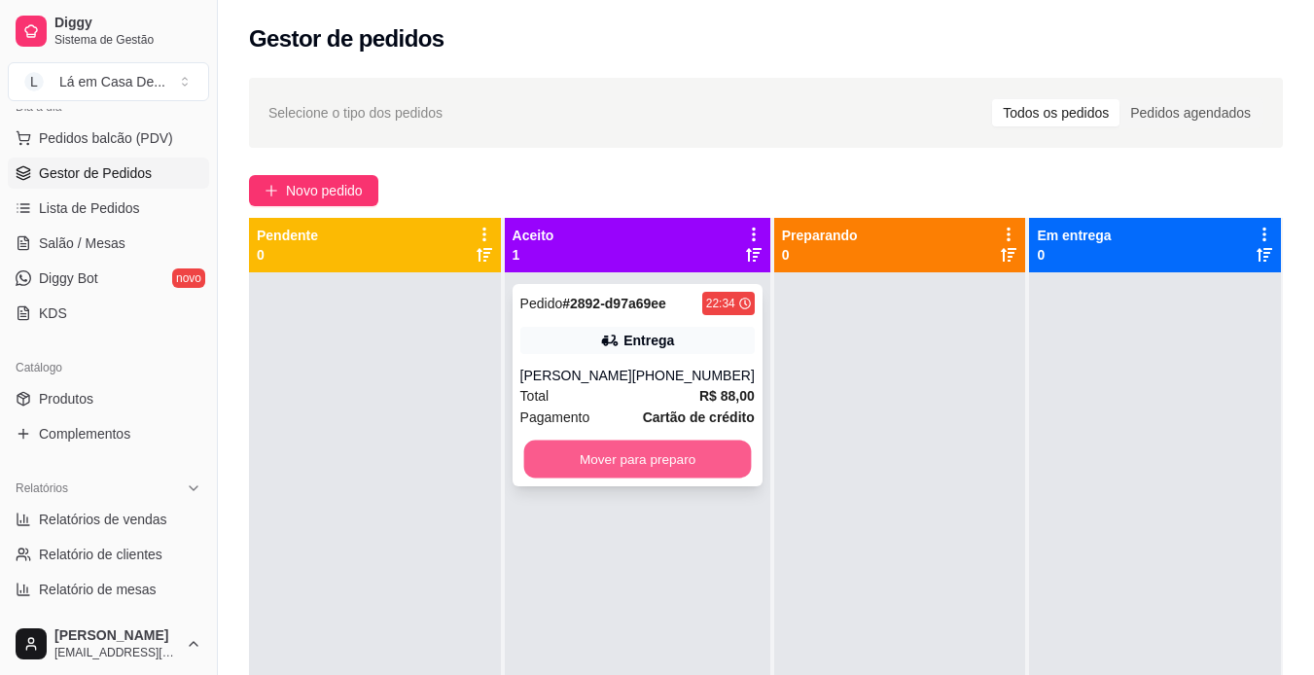
click at [638, 479] on button "Mover para preparo" at bounding box center [637, 460] width 228 height 38
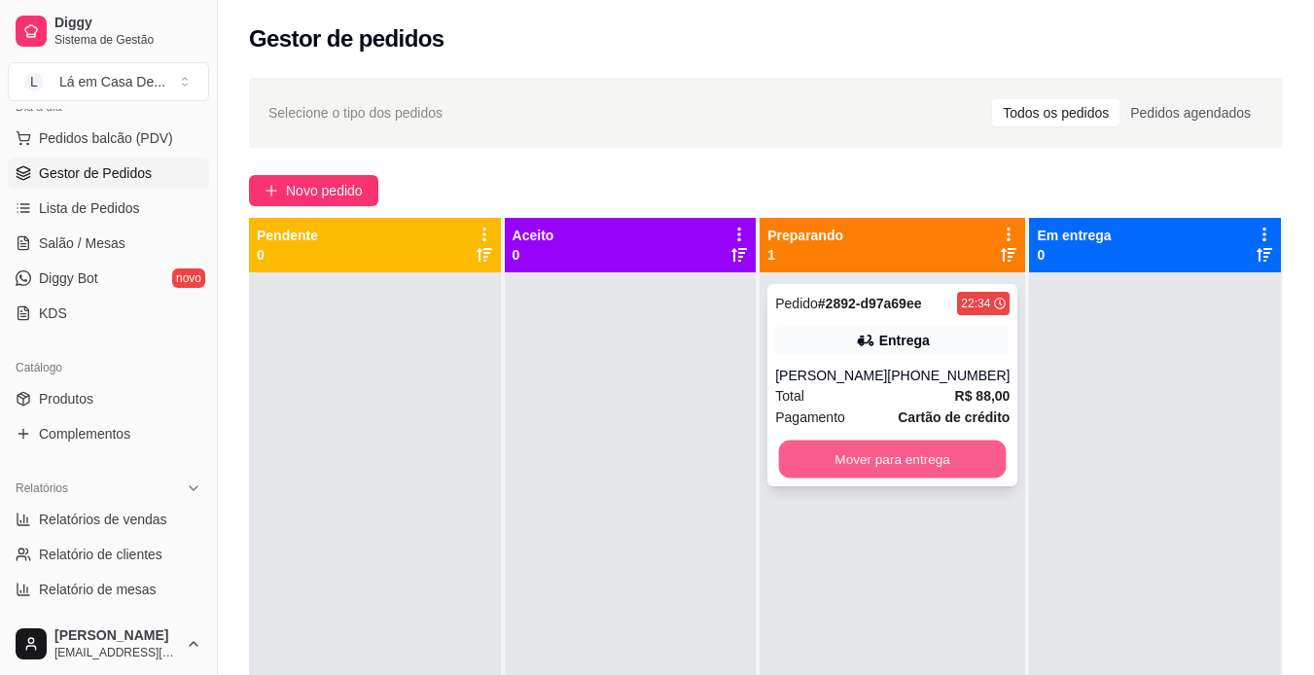
click at [904, 479] on button "Mover para entrega" at bounding box center [893, 460] width 228 height 38
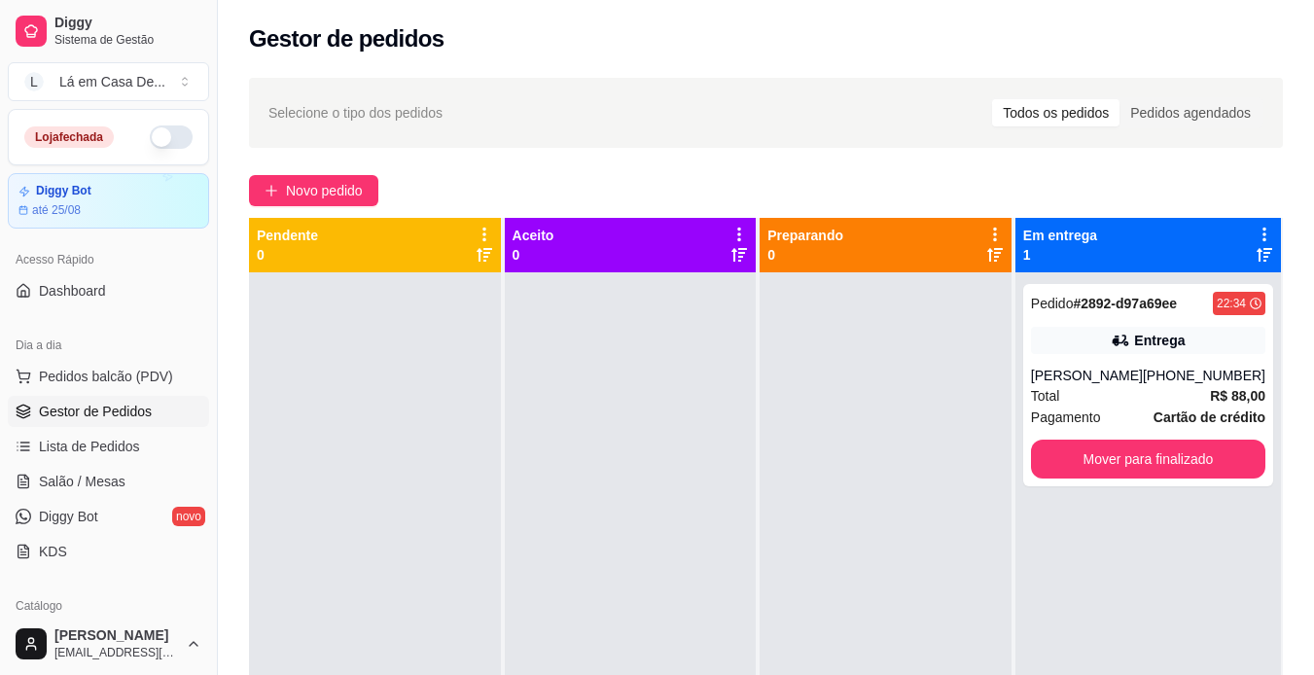
click at [157, 130] on button "button" at bounding box center [171, 137] width 43 height 23
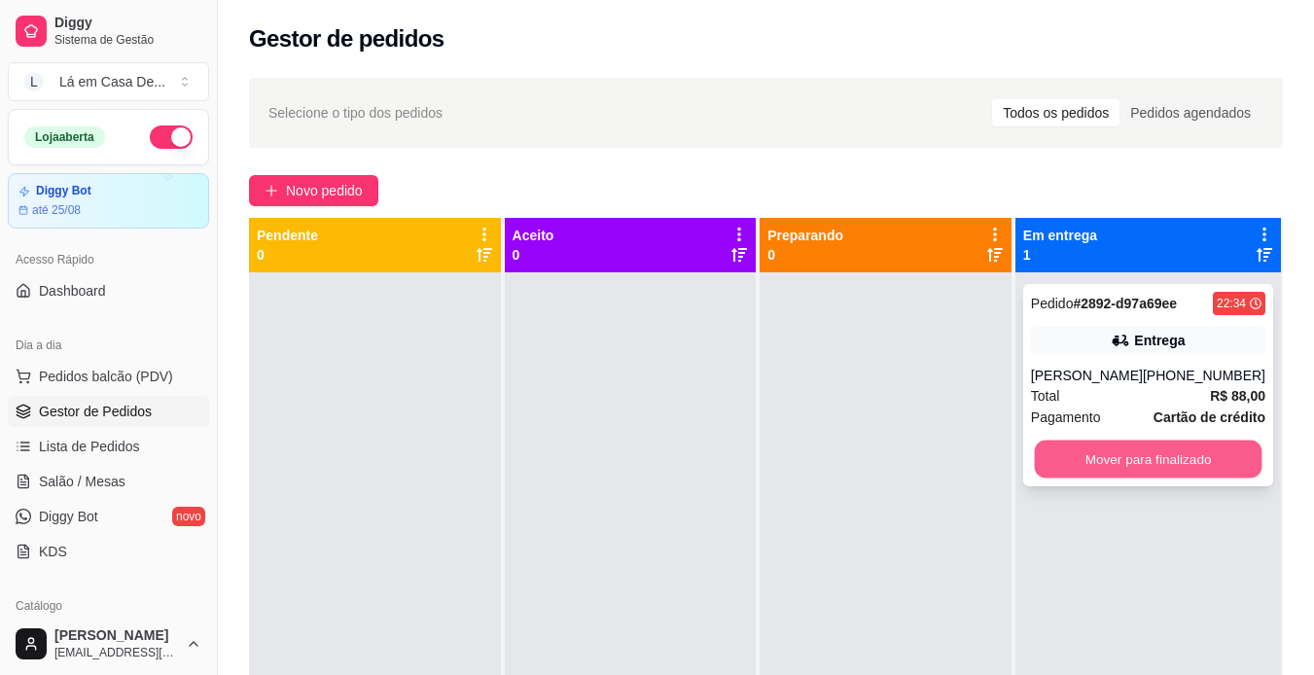
click at [1122, 470] on button "Mover para finalizado" at bounding box center [1148, 460] width 228 height 38
